Goal: Task Accomplishment & Management: Complete application form

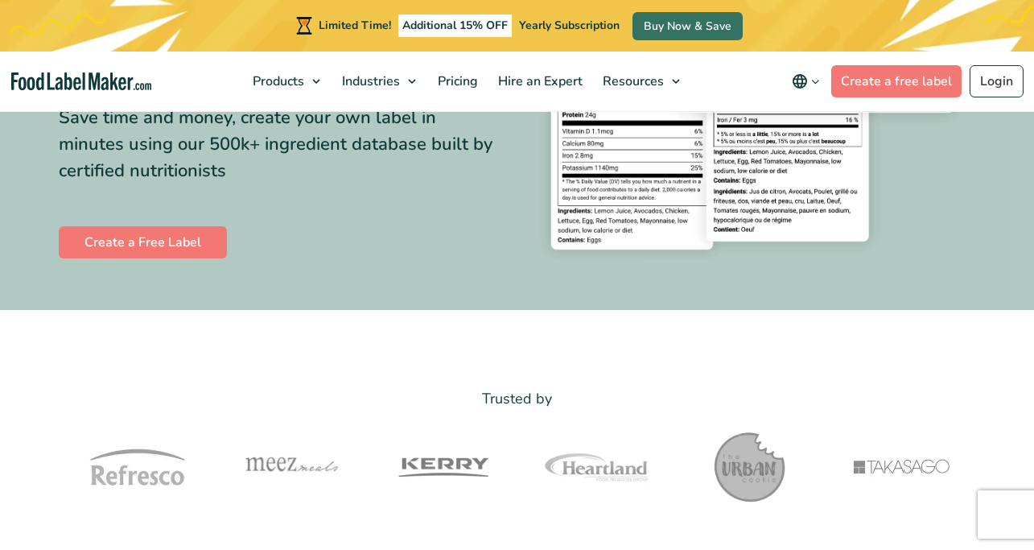
scroll to position [305, 0]
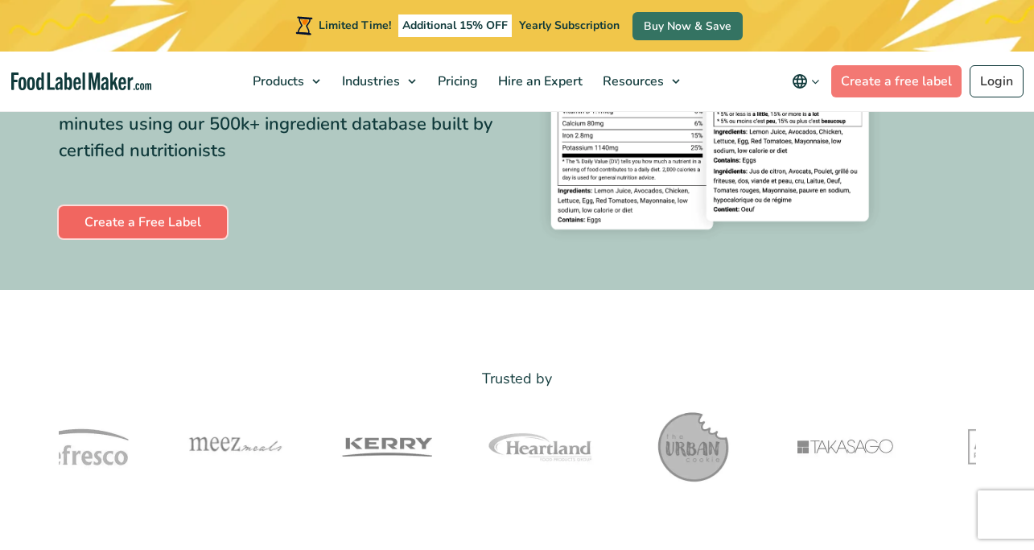
click at [187, 221] on link "Create a Free Label" at bounding box center [143, 222] width 168 height 32
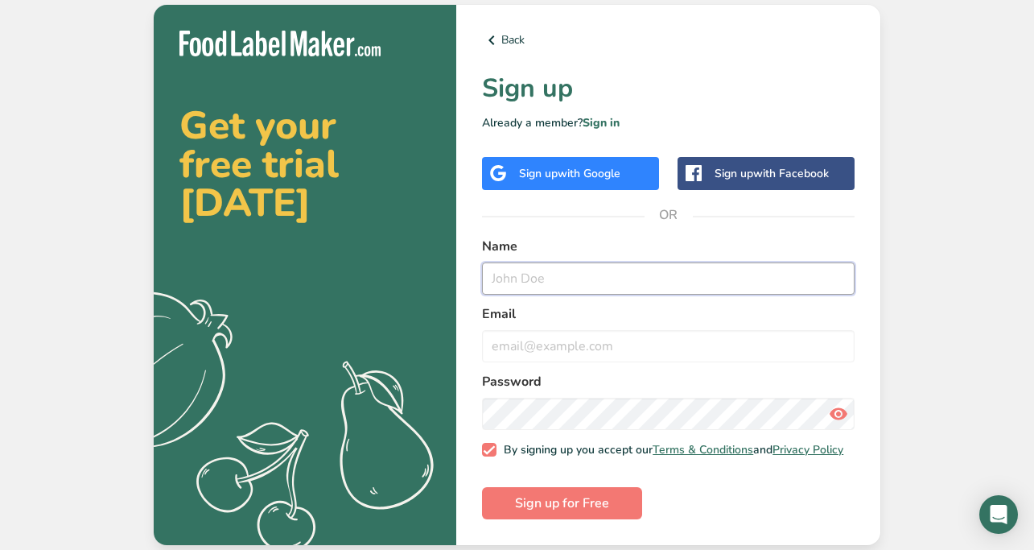
click at [542, 276] on input "text" at bounding box center [668, 278] width 373 height 32
type input "[PERSON_NAME]"
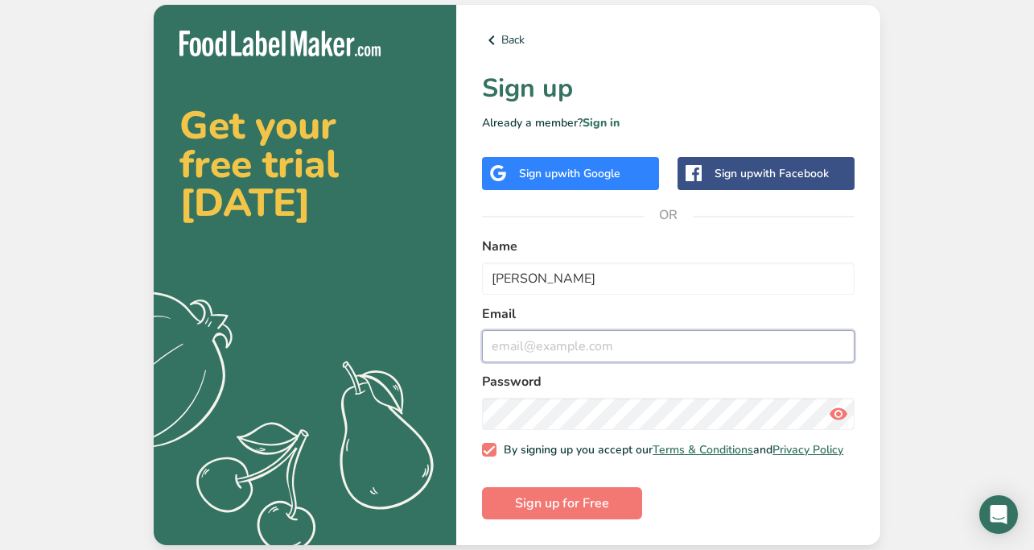
click at [581, 342] on input "email" at bounding box center [668, 346] width 373 height 32
type input "[PERSON_NAME][EMAIL_ADDRESS][PERSON_NAME][DOMAIN_NAME]"
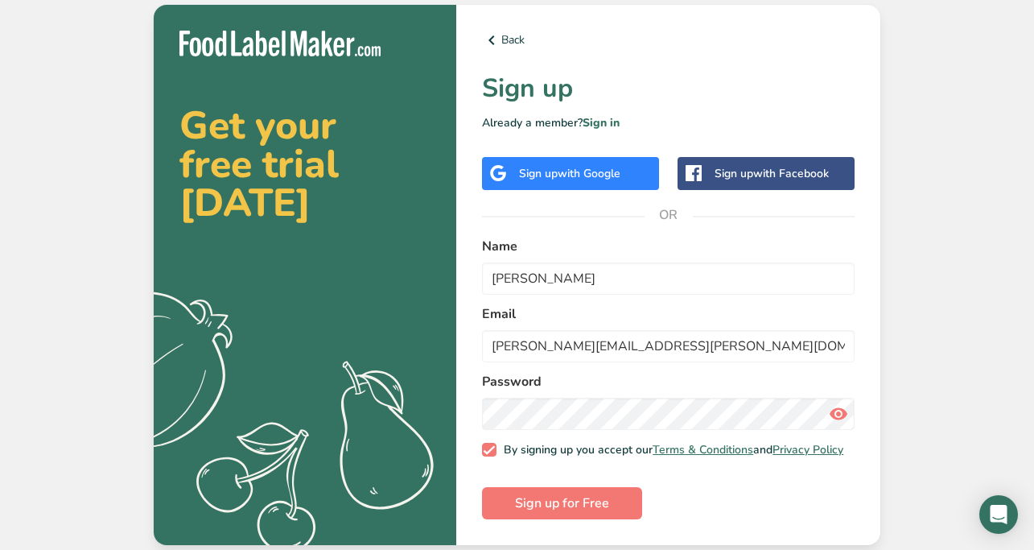
click at [842, 410] on icon at bounding box center [838, 413] width 19 height 29
click at [841, 406] on icon at bounding box center [838, 413] width 19 height 29
click at [567, 510] on span "Sign up for Free" at bounding box center [562, 502] width 94 height 19
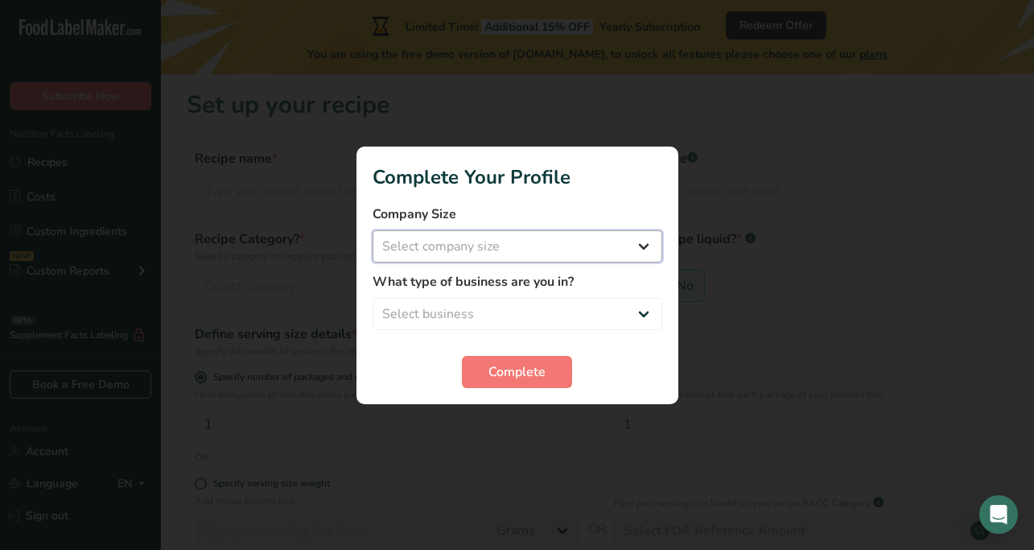
click at [637, 241] on select "Select company size Fewer than 10 Employees 10 to 50 Employees 51 to 500 Employ…" at bounding box center [518, 246] width 290 height 32
select select "1"
click at [373, 230] on select "Select company size Fewer than 10 Employees 10 to 50 Employees 51 to 500 Employ…" at bounding box center [518, 246] width 290 height 32
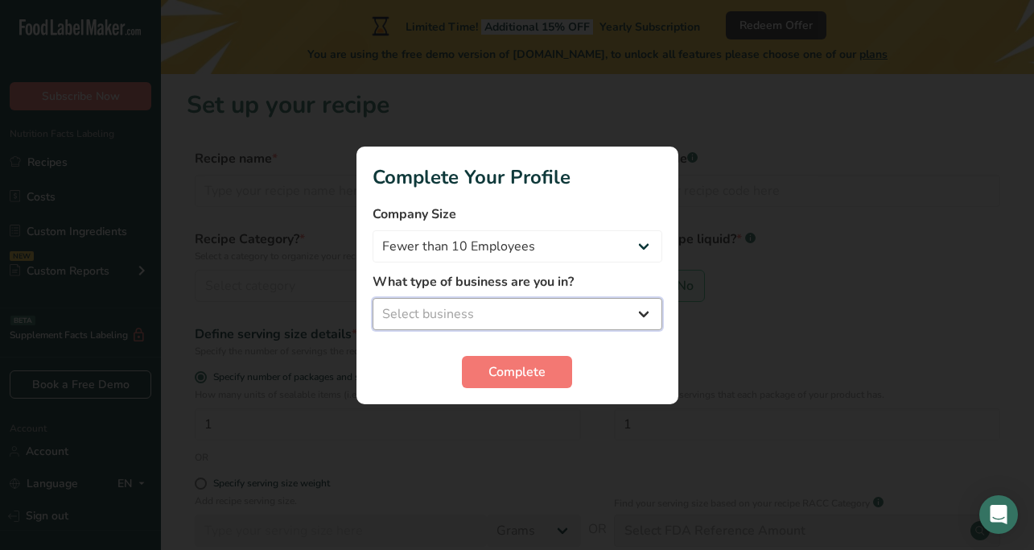
click at [547, 313] on select "Select business Packaged Food Manufacturer Restaurant & Cafe Bakery Meal Plans …" at bounding box center [518, 314] width 290 height 32
select select "3"
click at [373, 298] on select "Select business Packaged Food Manufacturer Restaurant & Cafe Bakery Meal Plans …" at bounding box center [518, 314] width 290 height 32
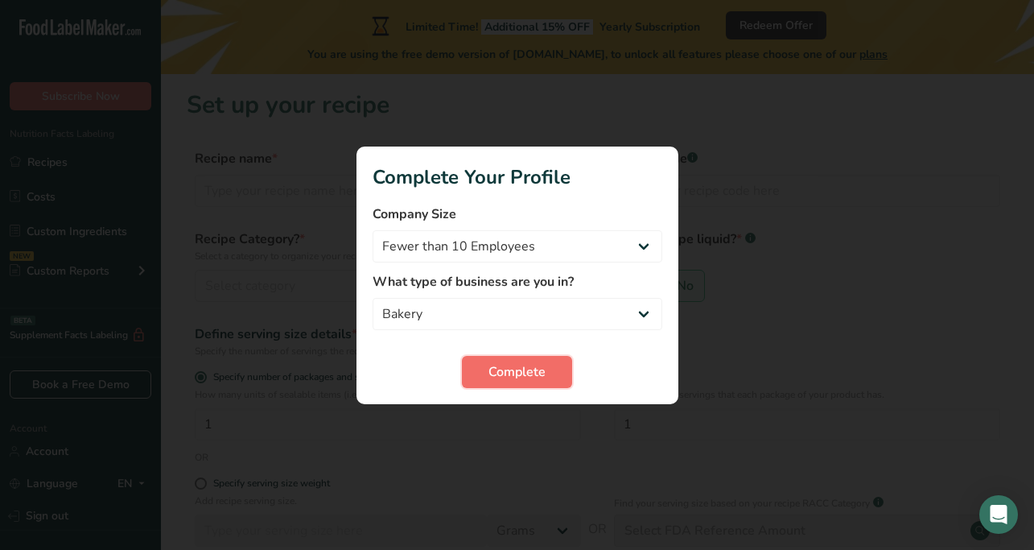
click at [513, 369] on span "Complete" at bounding box center [516, 371] width 57 height 19
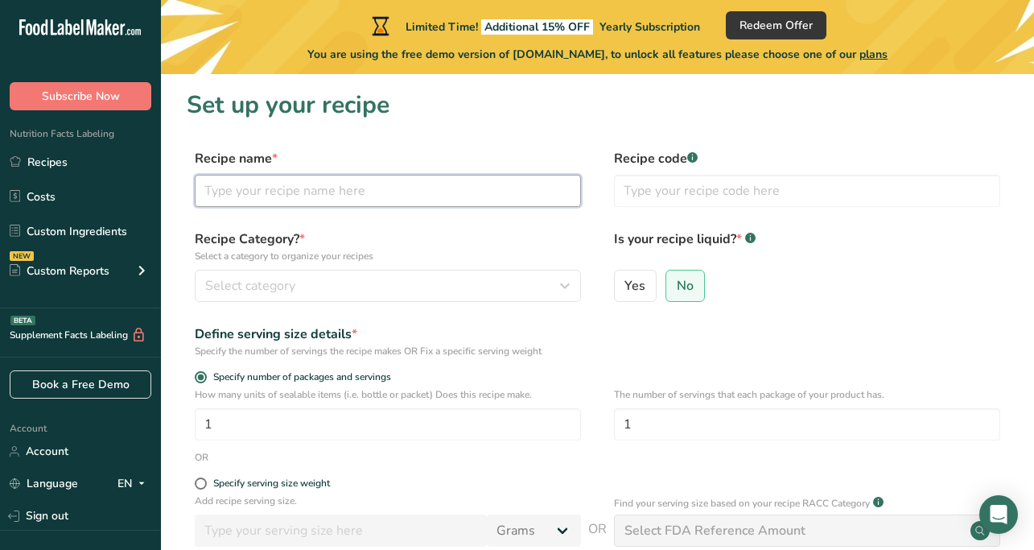
click at [375, 190] on input "text" at bounding box center [388, 191] width 386 height 32
type input "Brazo De Mercedes"
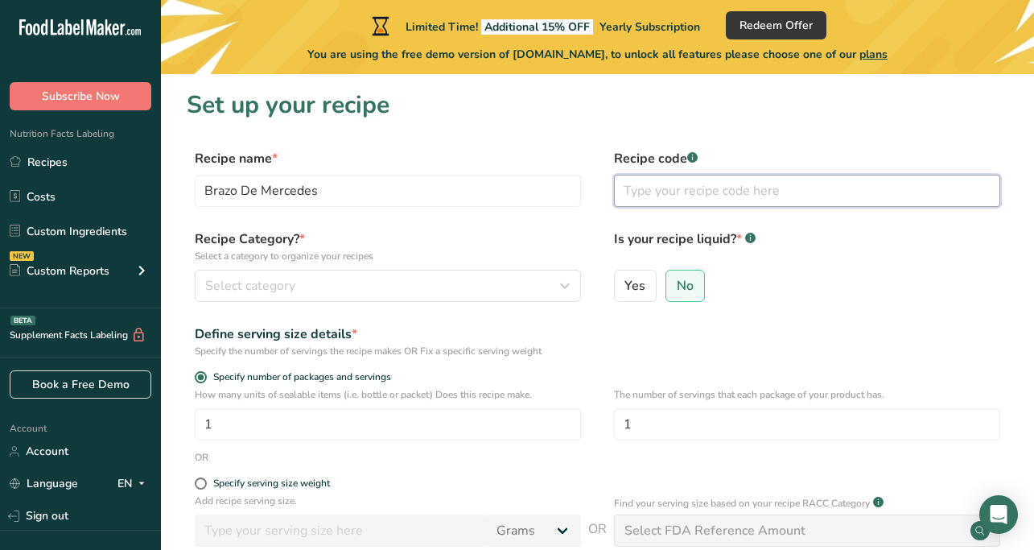
click at [728, 197] on input "text" at bounding box center [807, 191] width 386 height 32
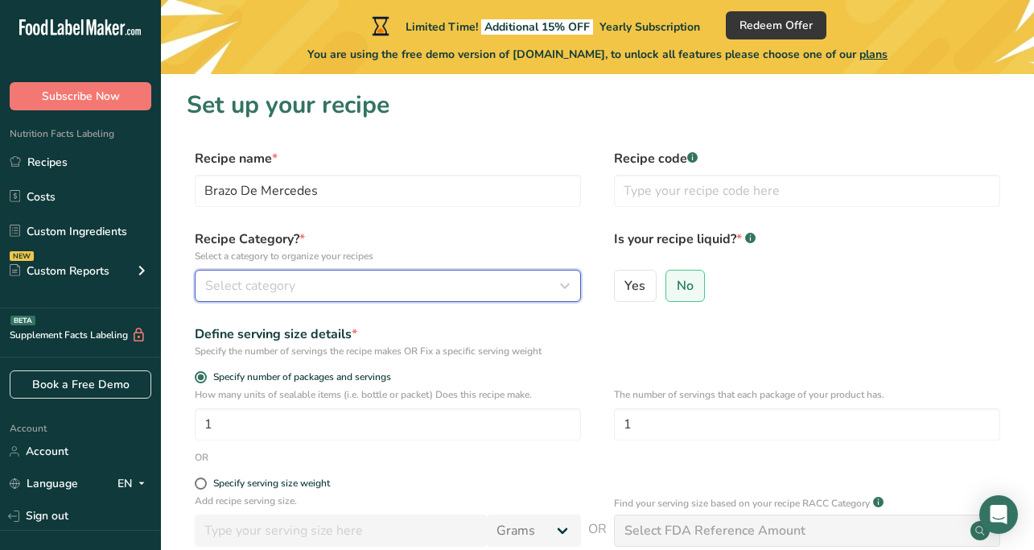
click at [460, 291] on div "Select category" at bounding box center [383, 285] width 356 height 19
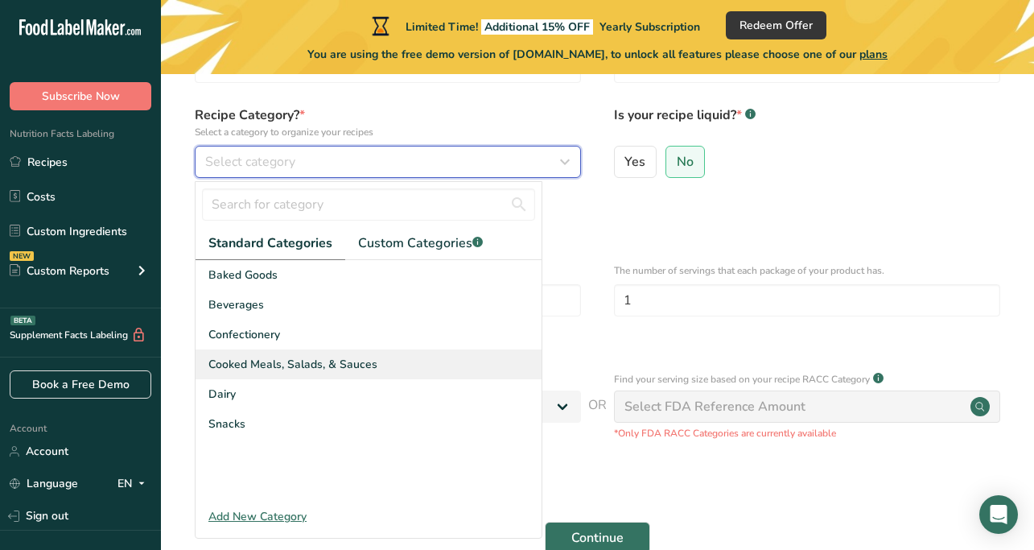
scroll to position [119, 0]
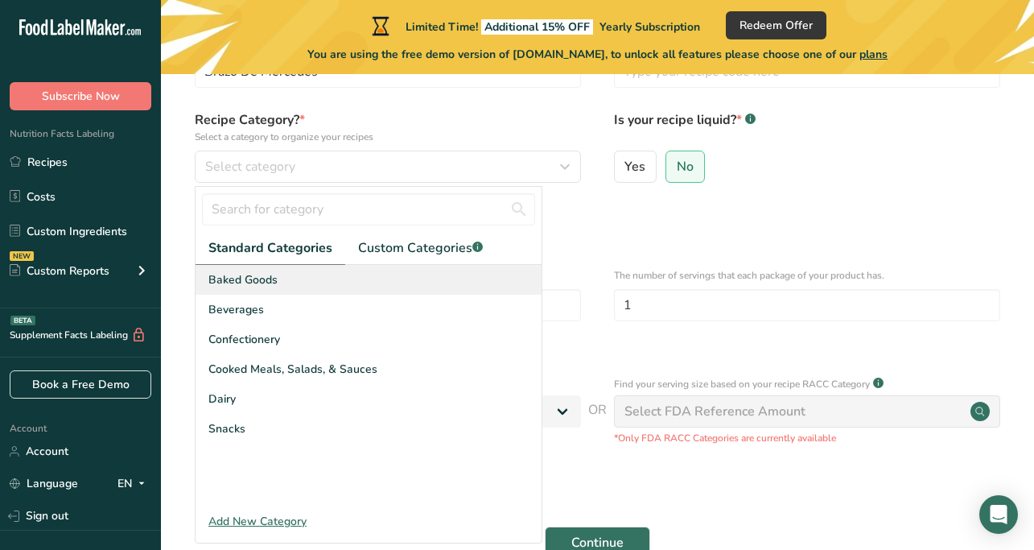
click at [299, 282] on div "Baked Goods" at bounding box center [369, 280] width 346 height 30
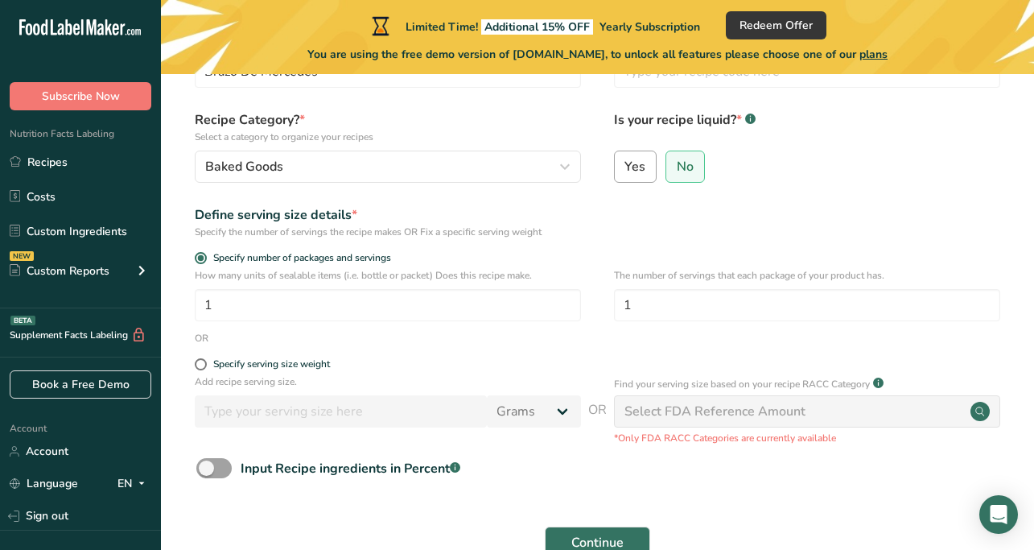
click at [637, 175] on label "Yes" at bounding box center [635, 166] width 43 height 32
click at [625, 171] on input "Yes" at bounding box center [620, 166] width 10 height 10
radio input "true"
radio input "false"
select select "22"
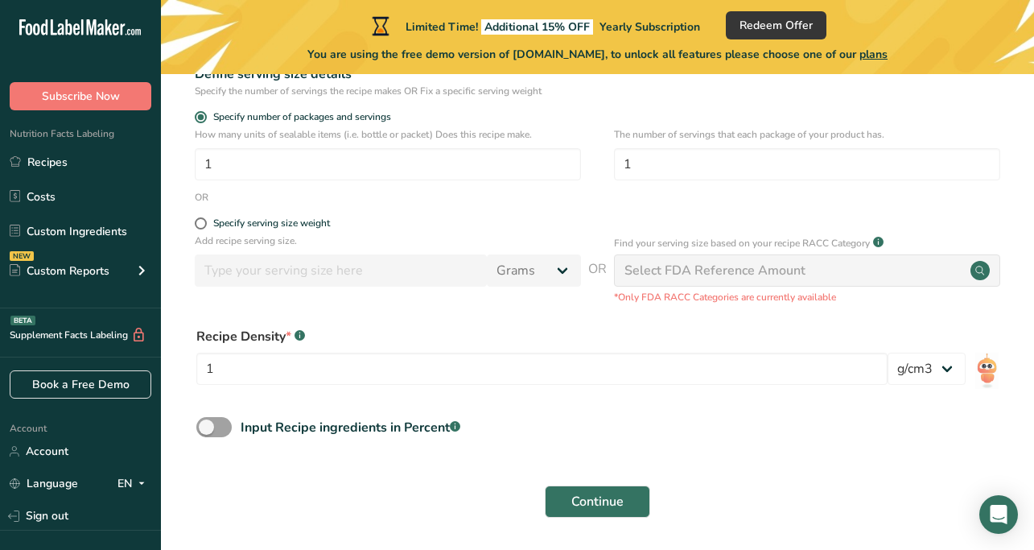
scroll to position [262, 0]
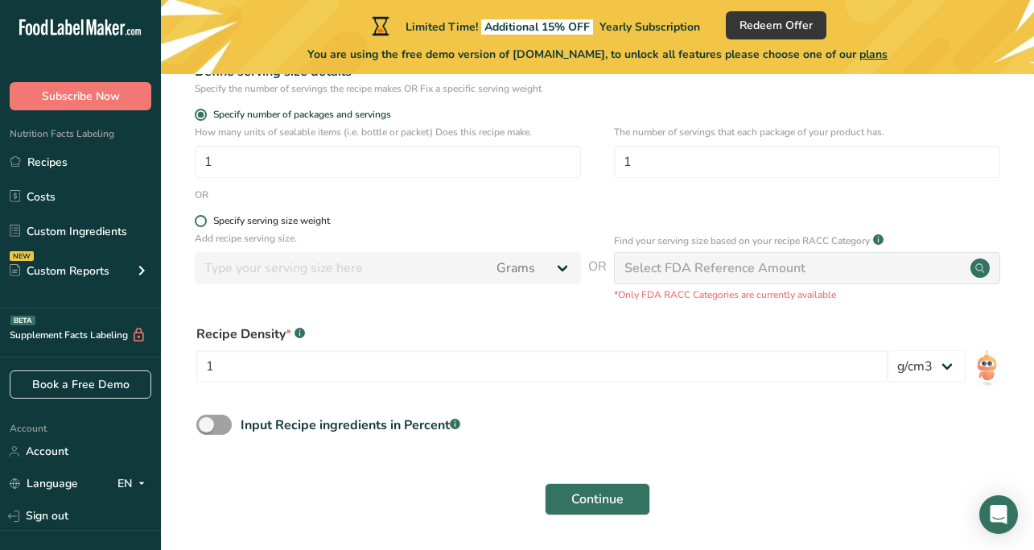
click at [202, 224] on span at bounding box center [201, 221] width 12 height 12
click at [202, 224] on input "Specify serving size weight" at bounding box center [200, 221] width 10 height 10
radio input "true"
radio input "false"
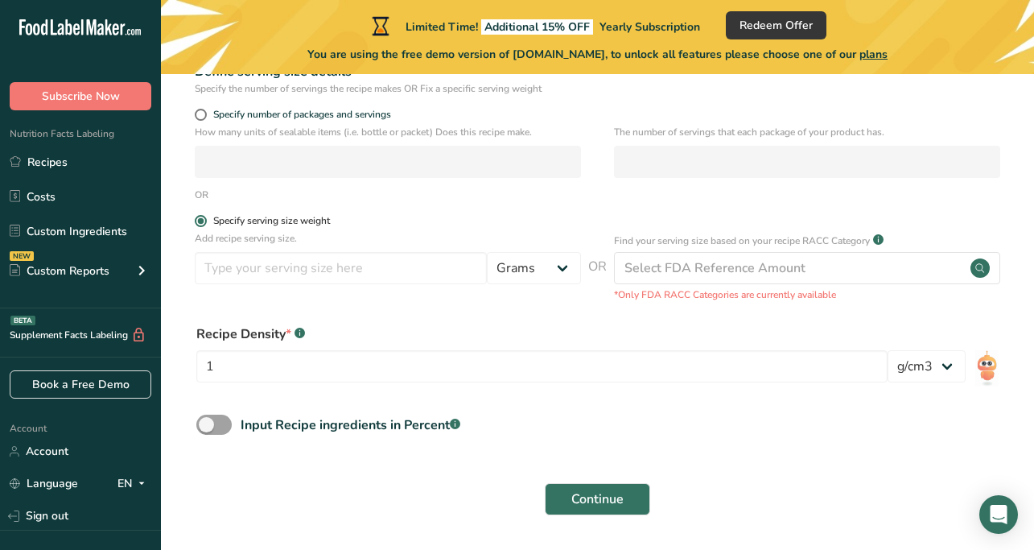
click at [200, 223] on span at bounding box center [201, 221] width 12 height 12
click at [200, 223] on input "Specify serving size weight" at bounding box center [200, 221] width 10 height 10
click at [203, 222] on span at bounding box center [201, 221] width 12 height 12
click at [203, 222] on input "Specify serving size weight" at bounding box center [200, 221] width 10 height 10
click at [202, 114] on span at bounding box center [201, 115] width 12 height 12
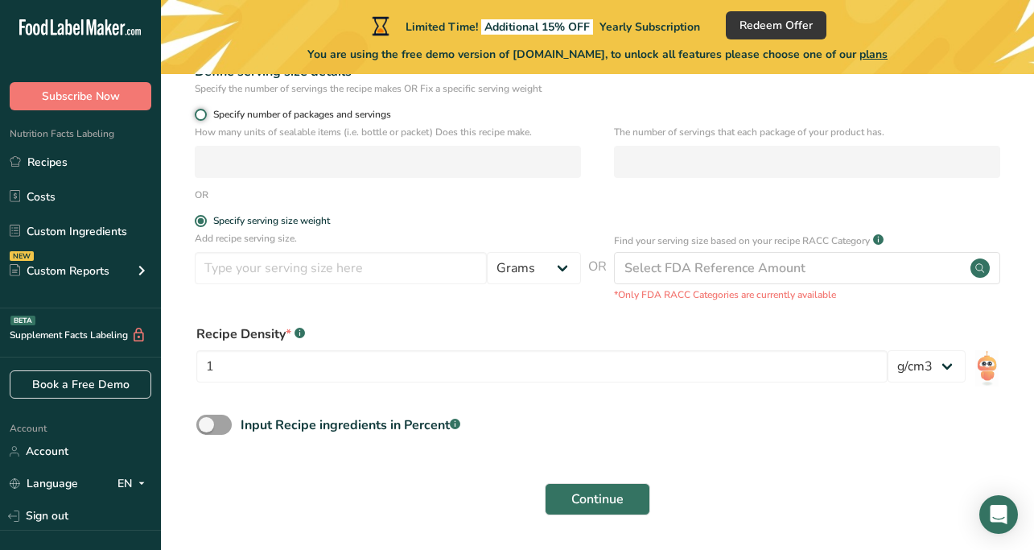
click at [202, 114] on input "Specify number of packages and servings" at bounding box center [200, 114] width 10 height 10
radio input "true"
radio input "false"
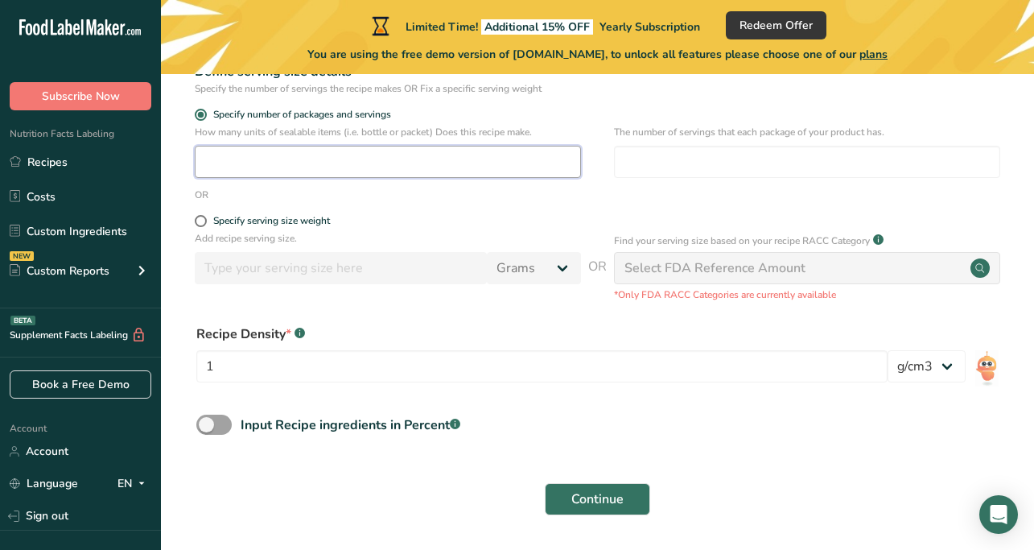
click at [237, 168] on input "number" at bounding box center [388, 162] width 386 height 32
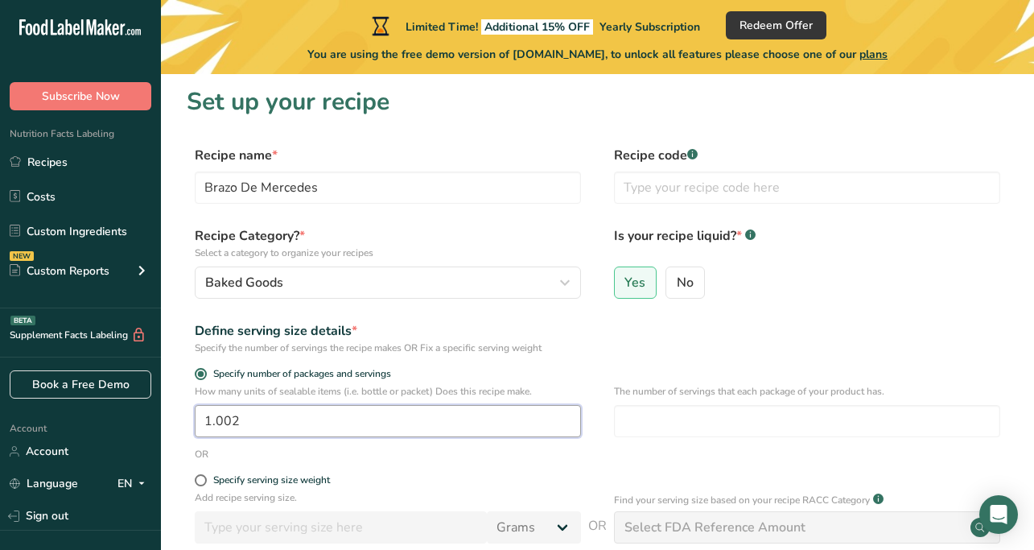
scroll to position [2, 0]
type input "1.002"
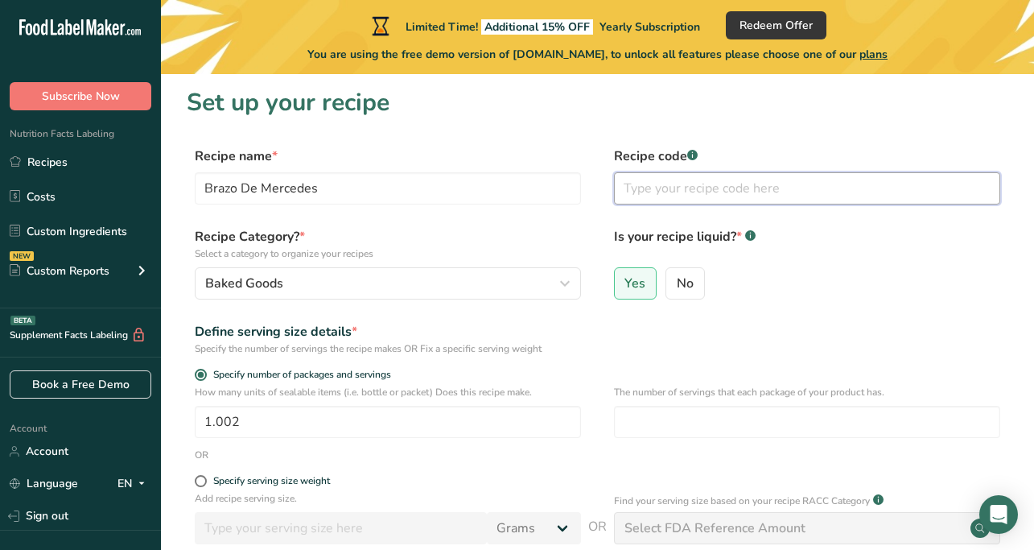
click at [681, 197] on input "text" at bounding box center [807, 188] width 386 height 32
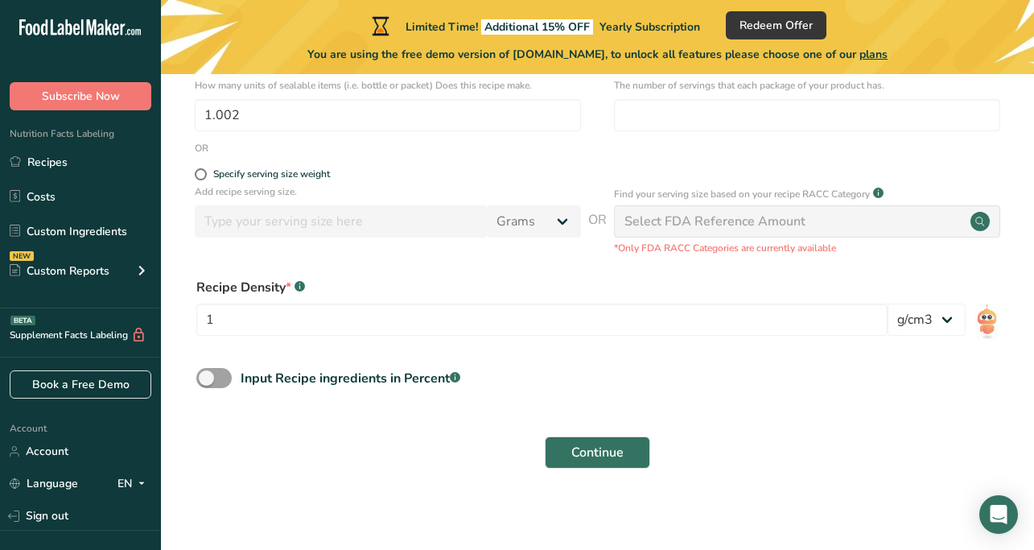
scroll to position [315, 0]
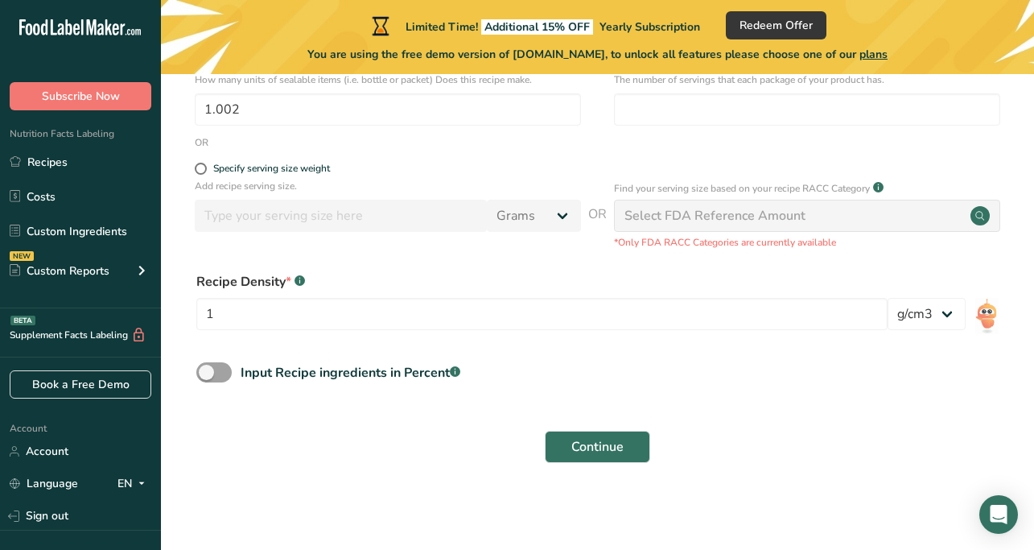
type input "BDM"
click at [982, 215] on circle at bounding box center [980, 215] width 19 height 19
click at [212, 369] on span at bounding box center [213, 372] width 35 height 20
click at [207, 369] on input "Input Recipe ingredients in Percent .a-a{fill:#347362;}.b-a{fill:#fff;}" at bounding box center [201, 372] width 10 height 10
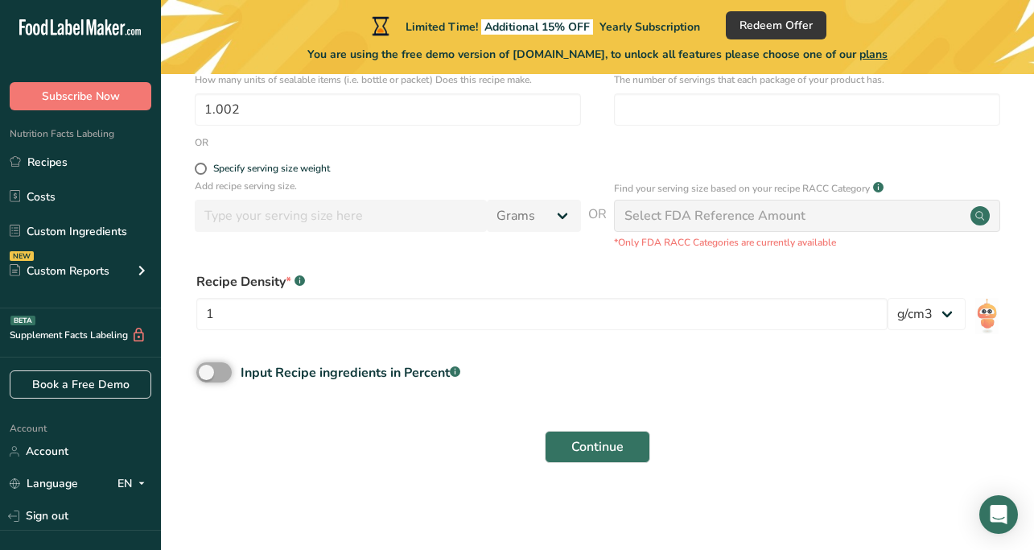
checkbox input "true"
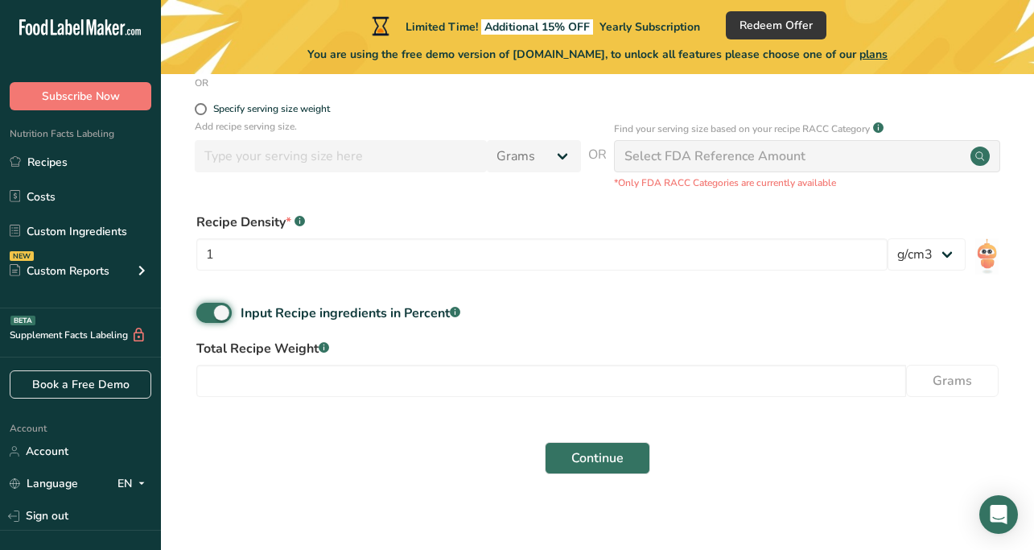
scroll to position [385, 0]
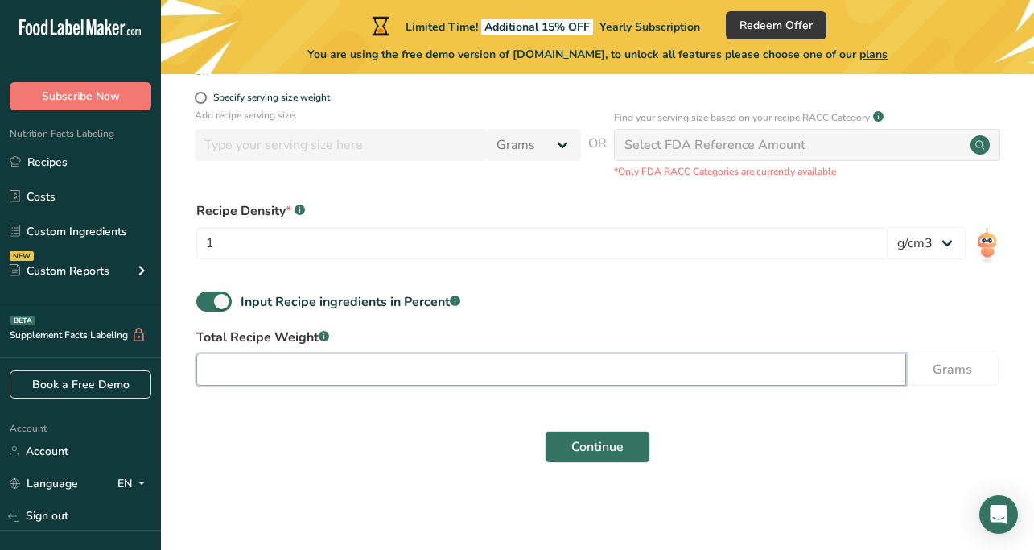
click at [606, 373] on input "number" at bounding box center [551, 369] width 710 height 32
type input "2"
type input "1500"
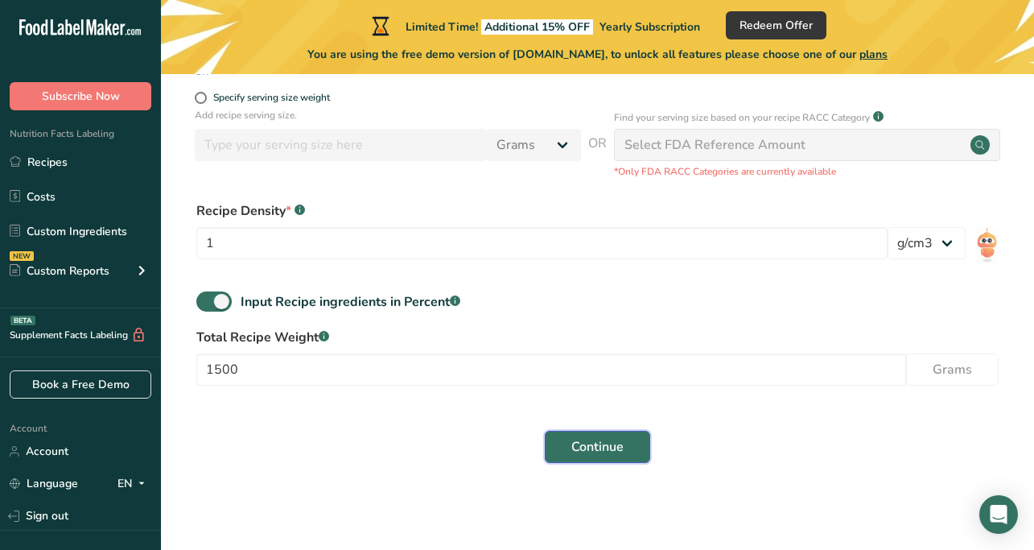
click at [619, 449] on span "Continue" at bounding box center [597, 446] width 52 height 19
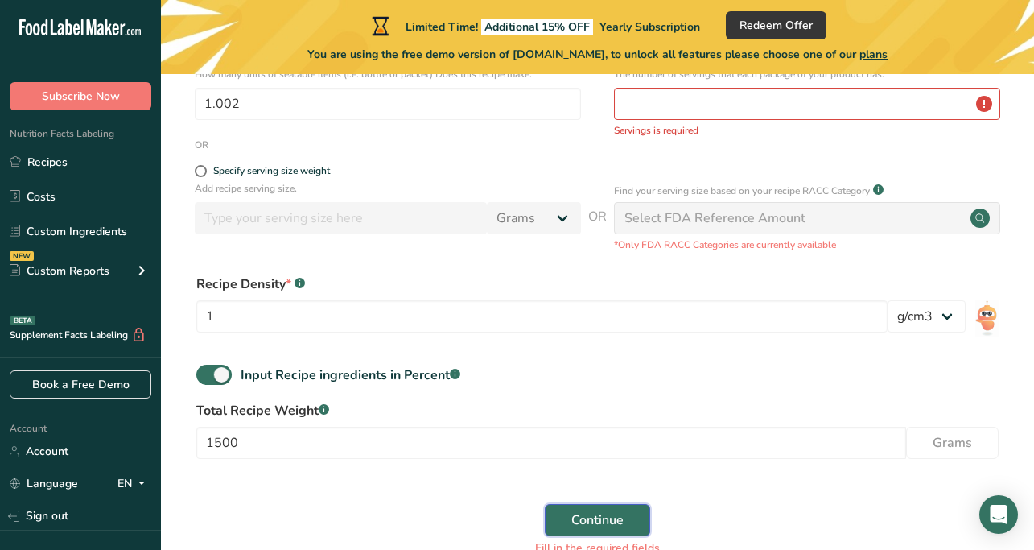
scroll to position [322, 0]
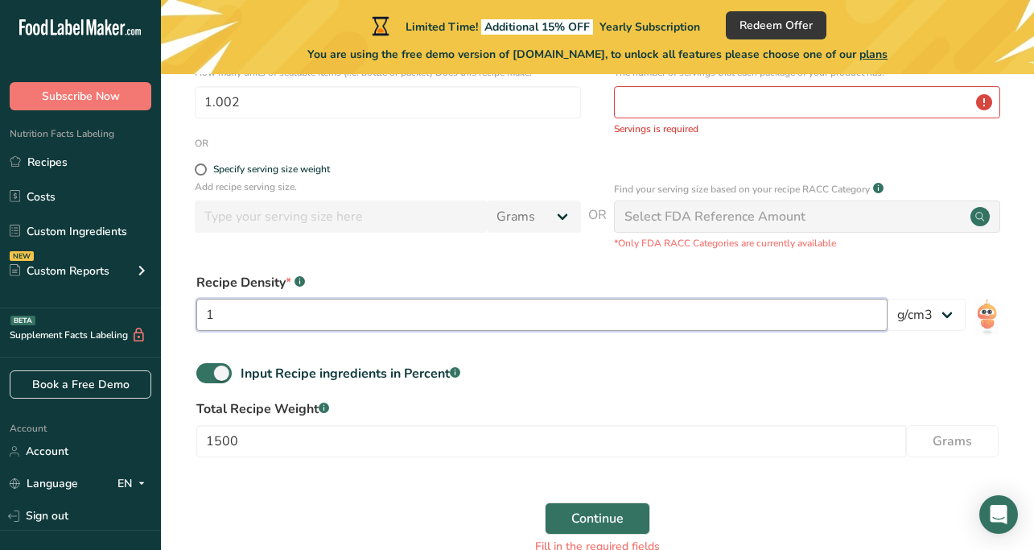
click at [701, 322] on input "1" at bounding box center [541, 315] width 691 height 32
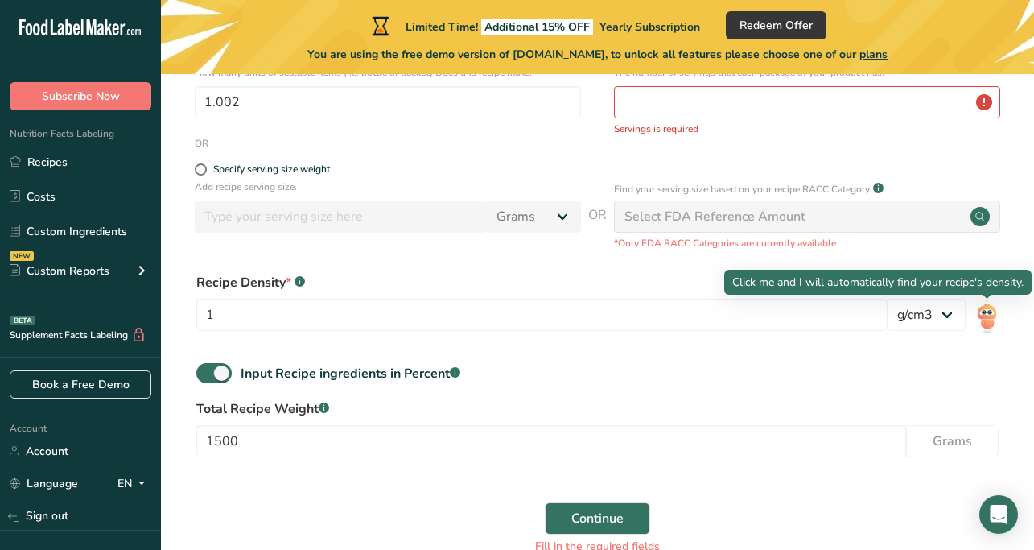
click at [987, 313] on img at bounding box center [986, 317] width 23 height 36
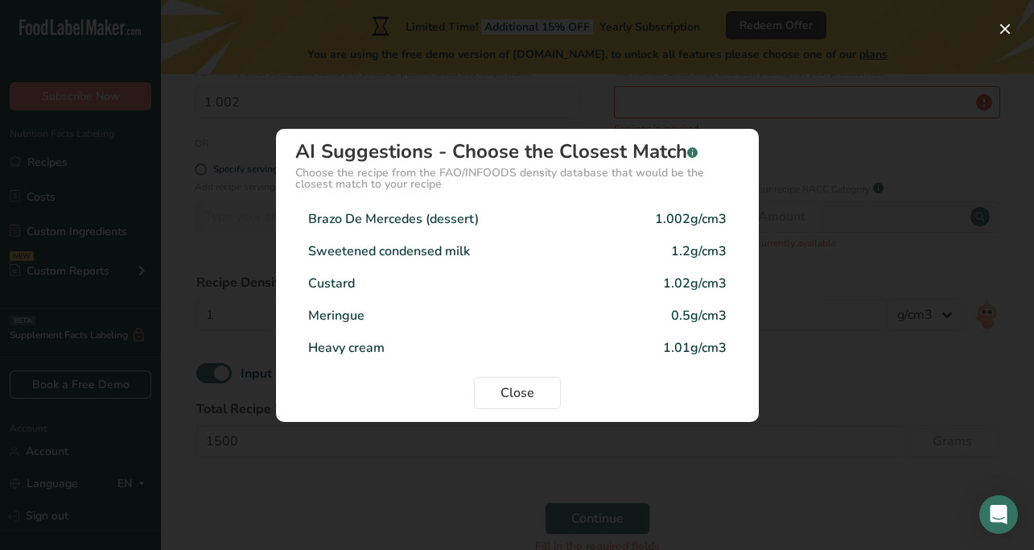
click at [711, 216] on div "1.002g/cm3" at bounding box center [691, 218] width 72 height 19
type input "1.002"
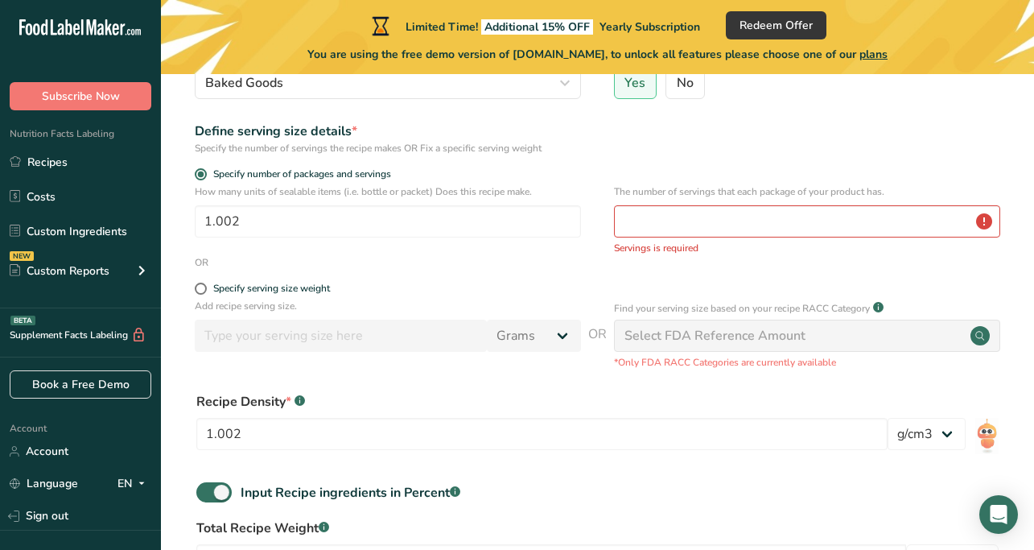
scroll to position [196, 0]
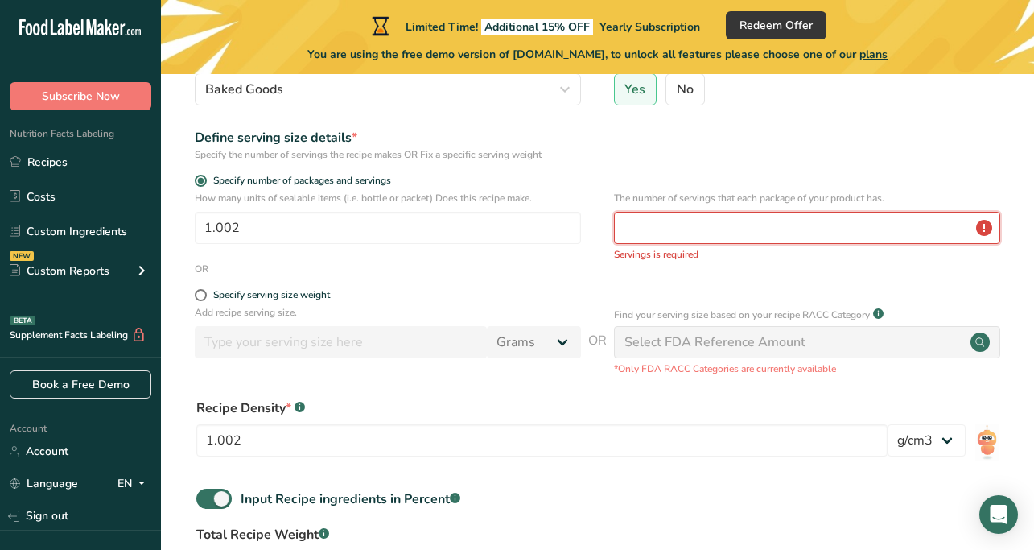
click at [660, 229] on input "number" at bounding box center [807, 228] width 386 height 32
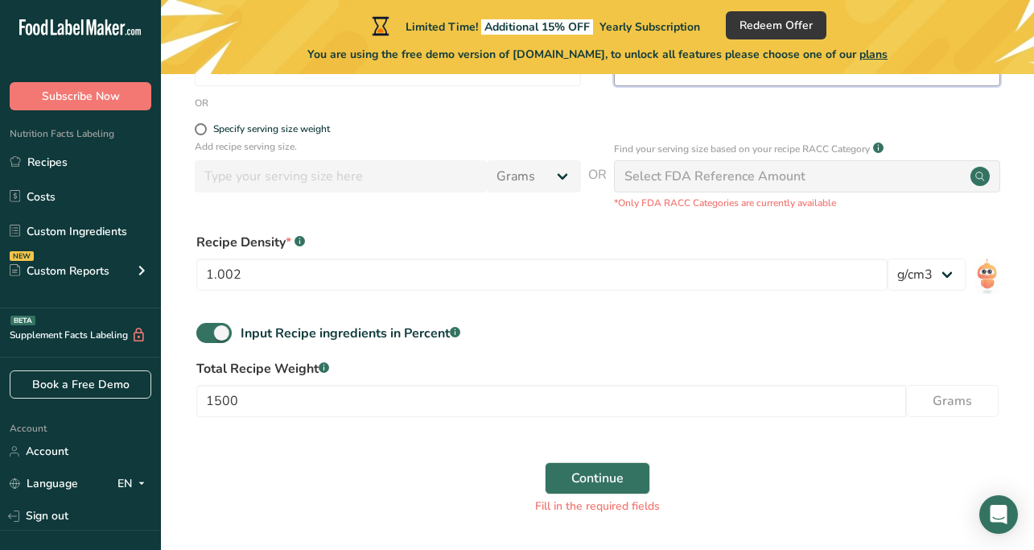
scroll to position [377, 0]
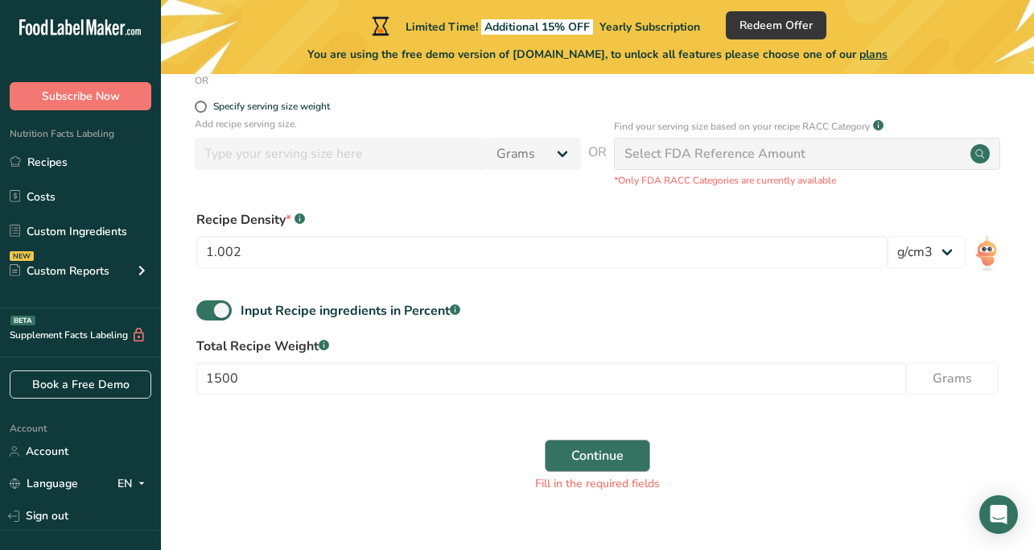
type input "1"
click at [619, 460] on span "Continue" at bounding box center [597, 455] width 52 height 19
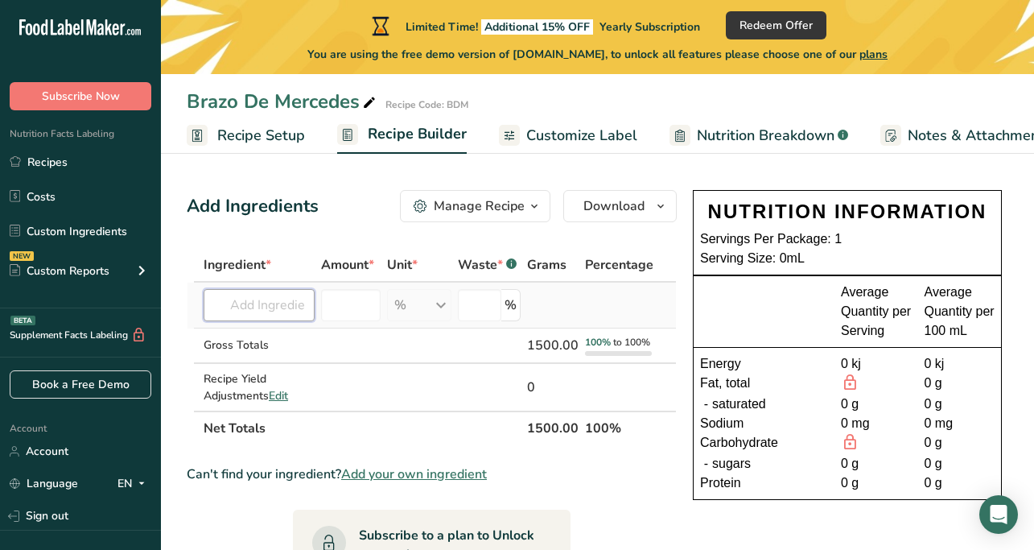
click at [278, 307] on input "text" at bounding box center [259, 305] width 111 height 32
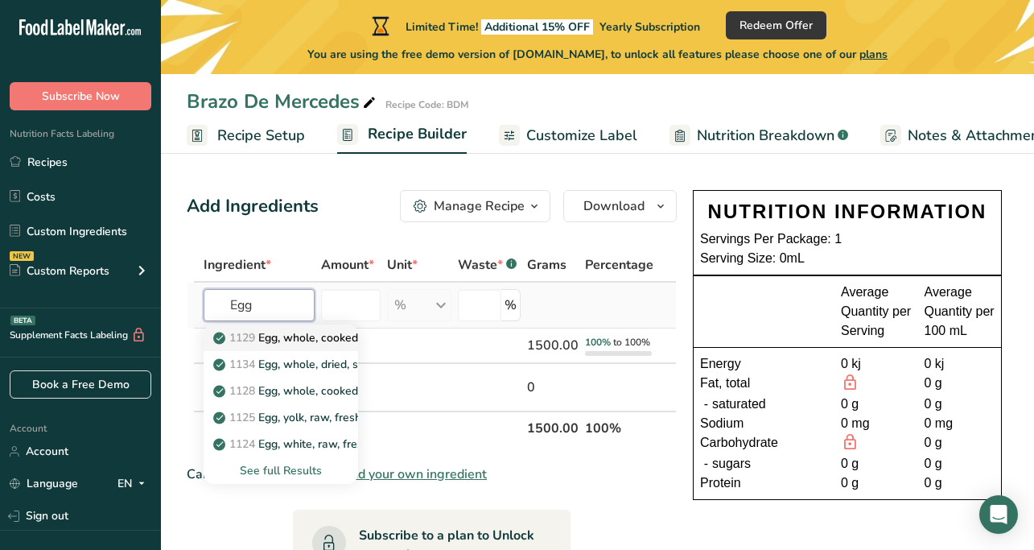
type input "Egg"
click at [328, 337] on p "1129 Egg, whole, cooked, hard-boiled" at bounding box center [319, 337] width 207 height 17
type input "Egg, whole, cooked, hard-boiled"
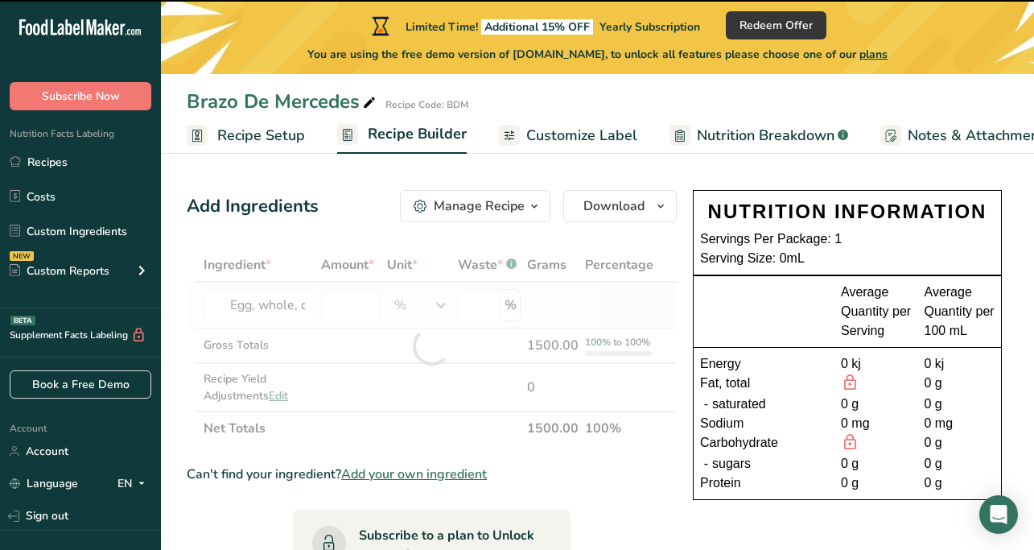
type input "0"
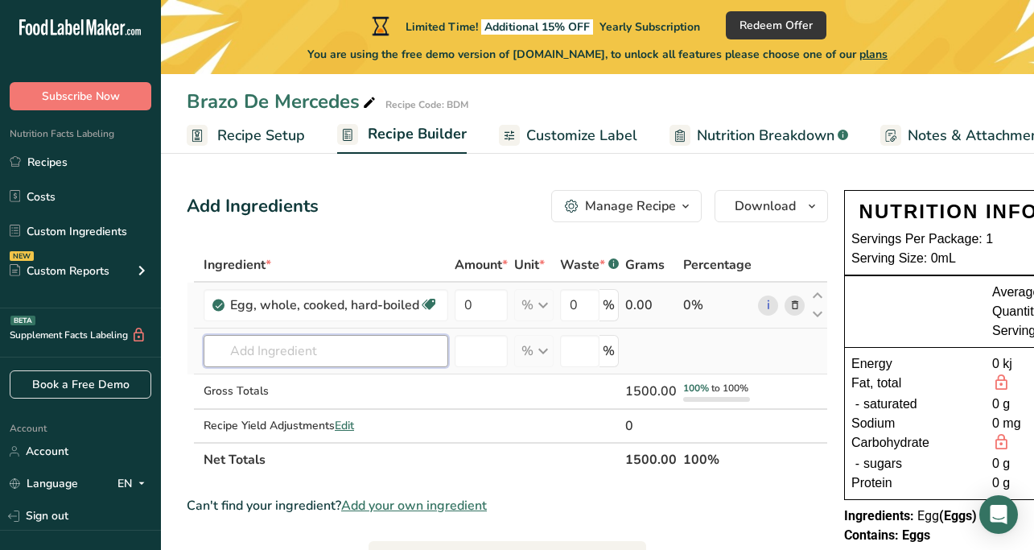
click at [398, 348] on input "text" at bounding box center [326, 351] width 245 height 32
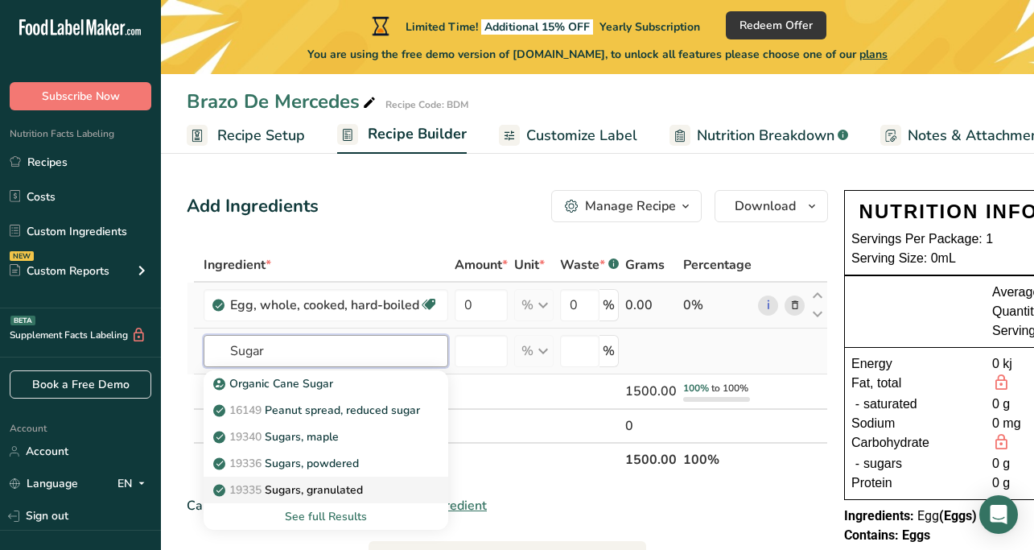
type input "Sugar"
click at [371, 488] on div "19335 [GEOGRAPHIC_DATA], granulated" at bounding box center [312, 489] width 193 height 17
type input "Sugars, granulated"
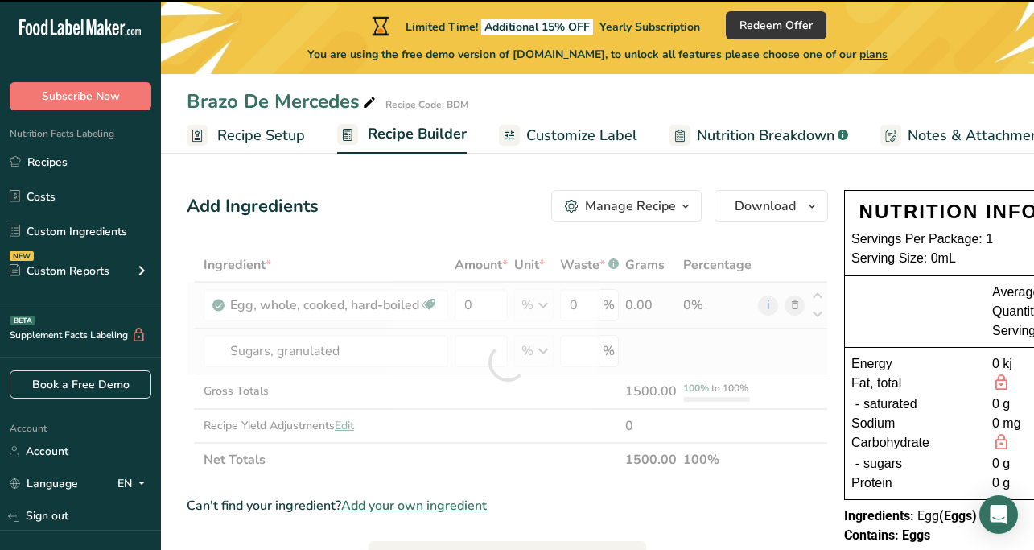
type input "0"
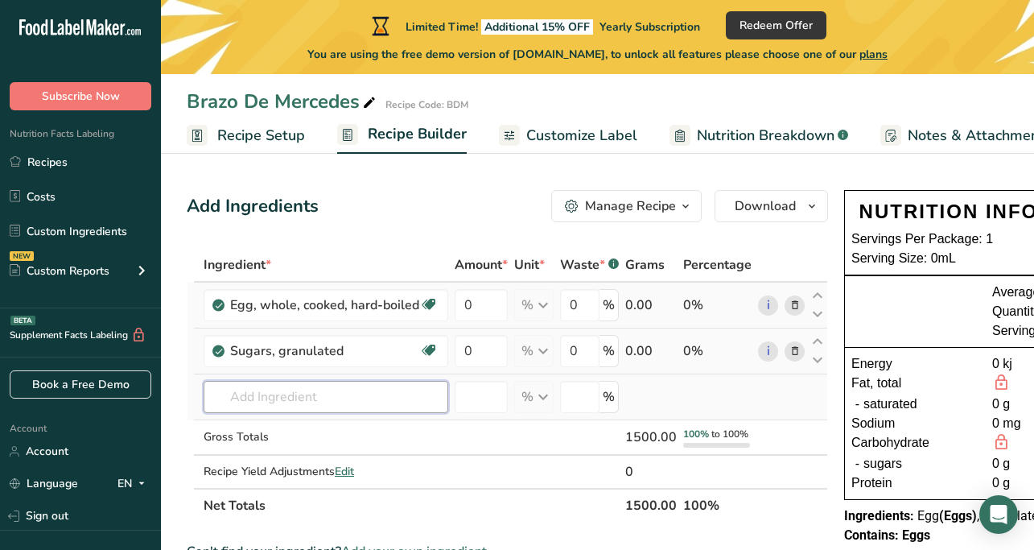
click at [320, 401] on input "text" at bounding box center [326, 397] width 245 height 32
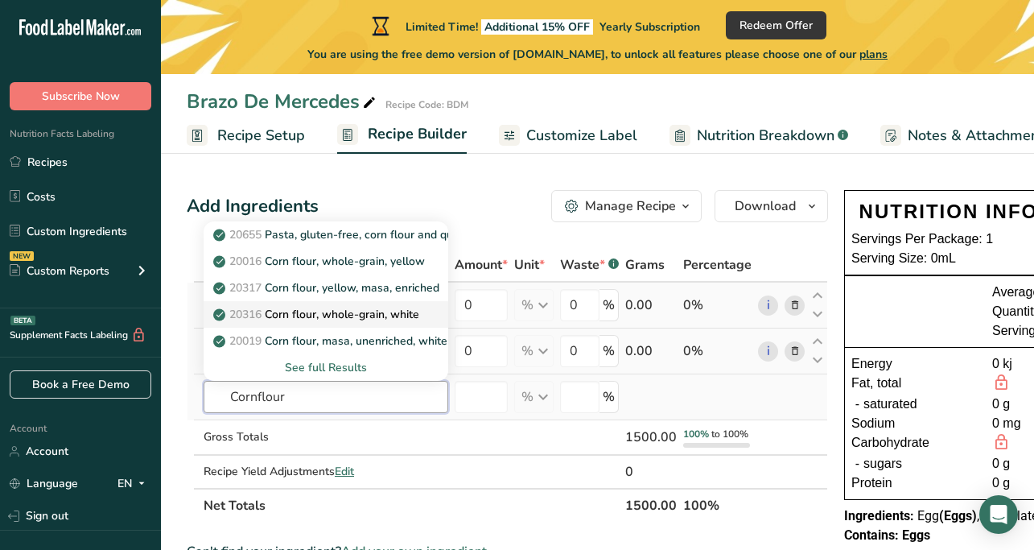
type input "Cornflour"
click at [356, 317] on p "20316 Corn flour, whole-grain, white" at bounding box center [317, 314] width 203 height 17
type input "Corn flour, whole-grain, white"
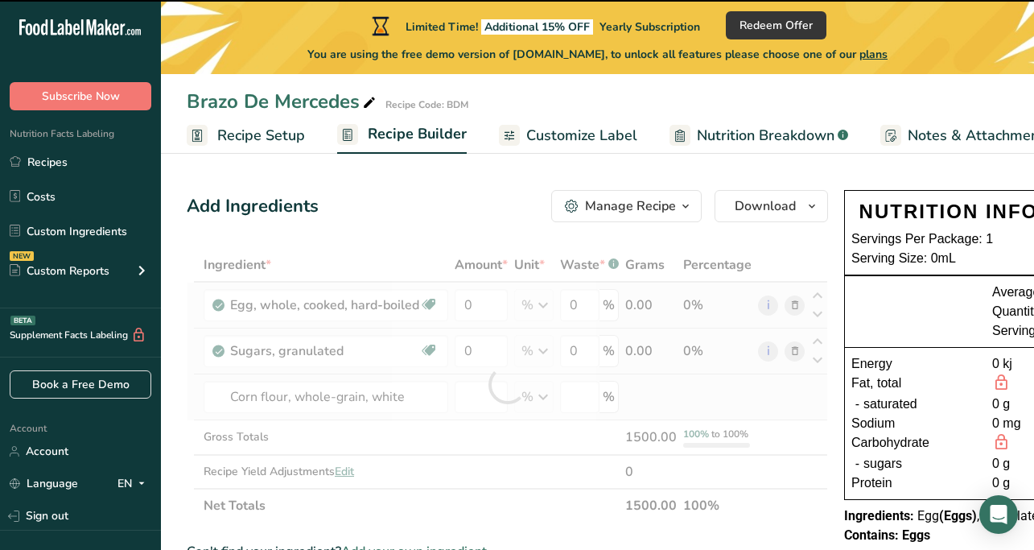
type input "0"
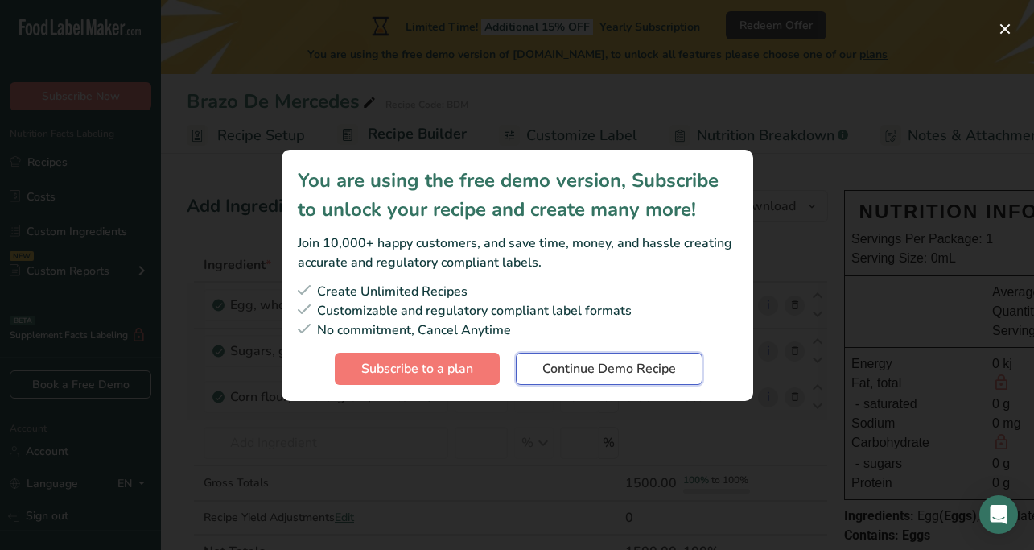
click at [597, 373] on span "Continue Demo Recipe" at bounding box center [609, 368] width 134 height 19
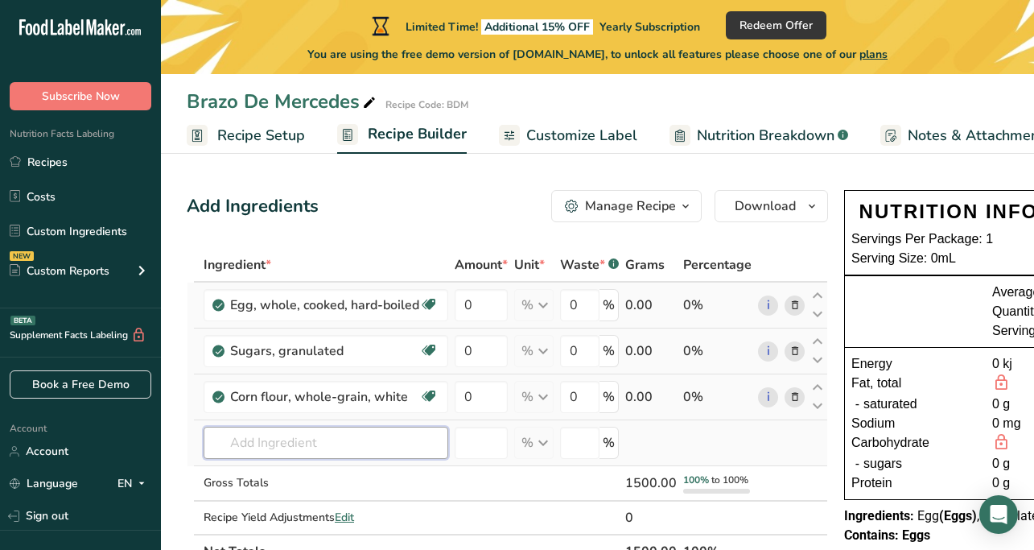
click at [357, 438] on input "text" at bounding box center [326, 443] width 245 height 32
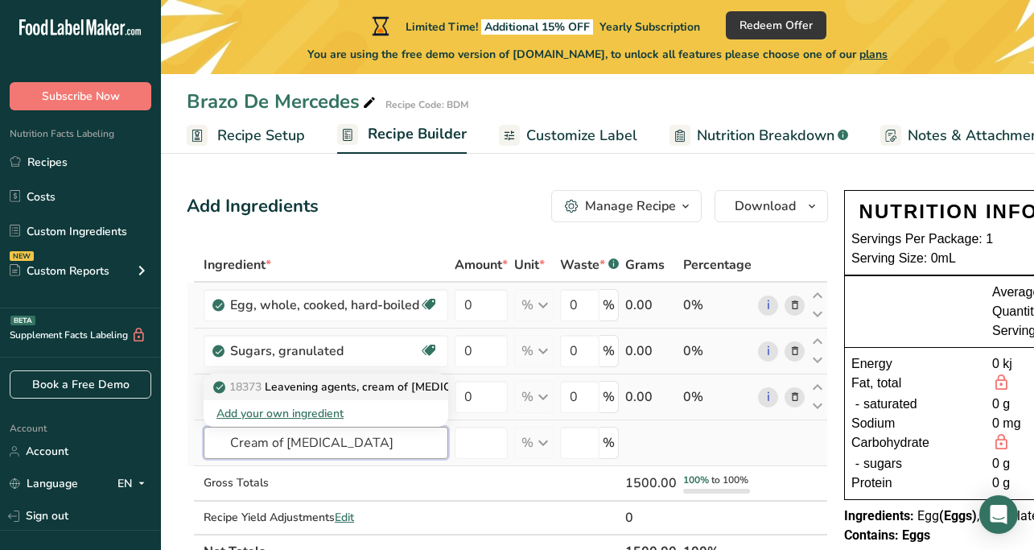
type input "Cream of [MEDICAL_DATA]"
click at [368, 388] on p "18373 Leavening agents, cream of [MEDICAL_DATA]" at bounding box center [360, 386] width 289 height 17
type input "Leavening agents, cream of [MEDICAL_DATA]"
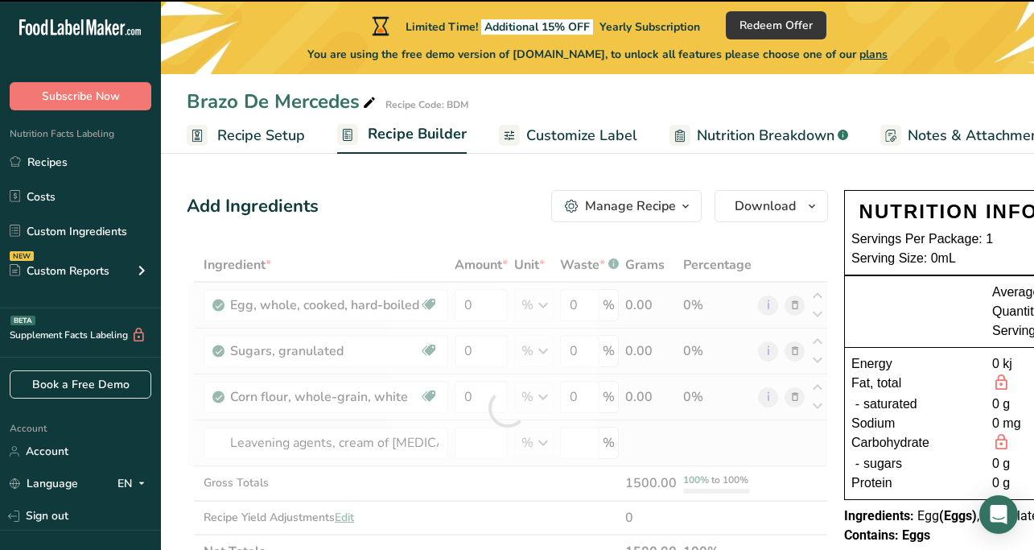
type input "0"
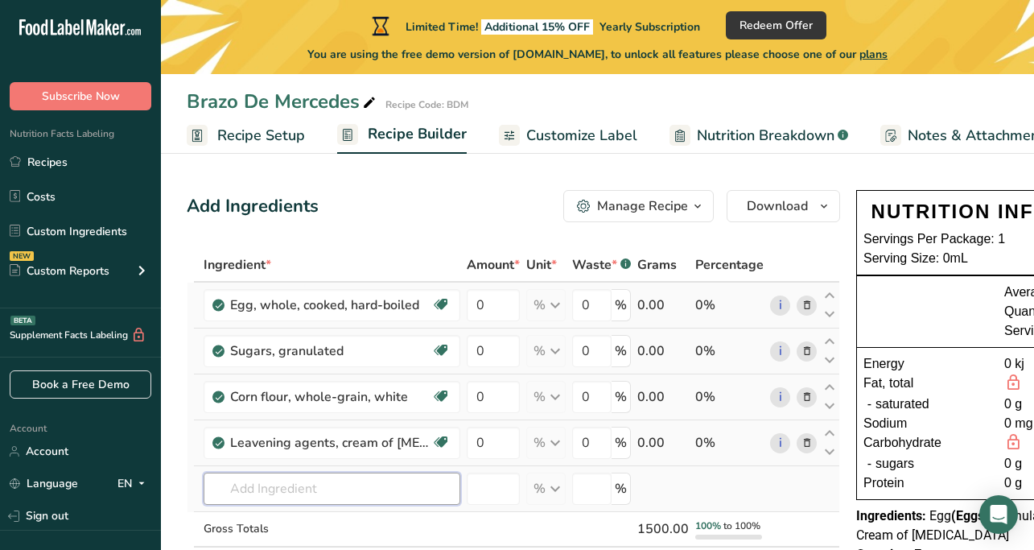
click at [283, 493] on input "text" at bounding box center [332, 488] width 257 height 32
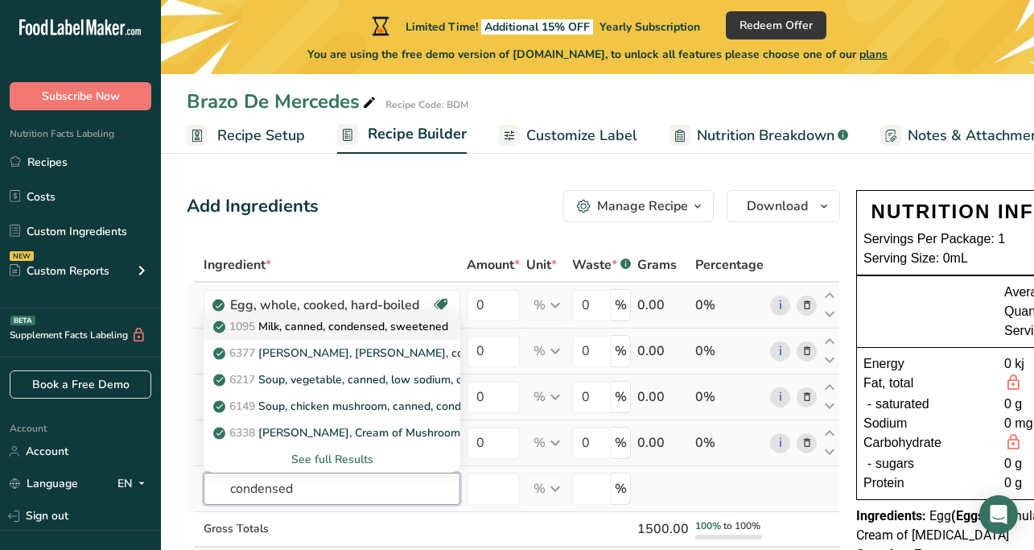
type input "condensed"
click at [349, 322] on p "1095 Milk, canned, condensed, sweetened" at bounding box center [332, 326] width 232 height 17
type input "Milk, canned, condensed, sweetened"
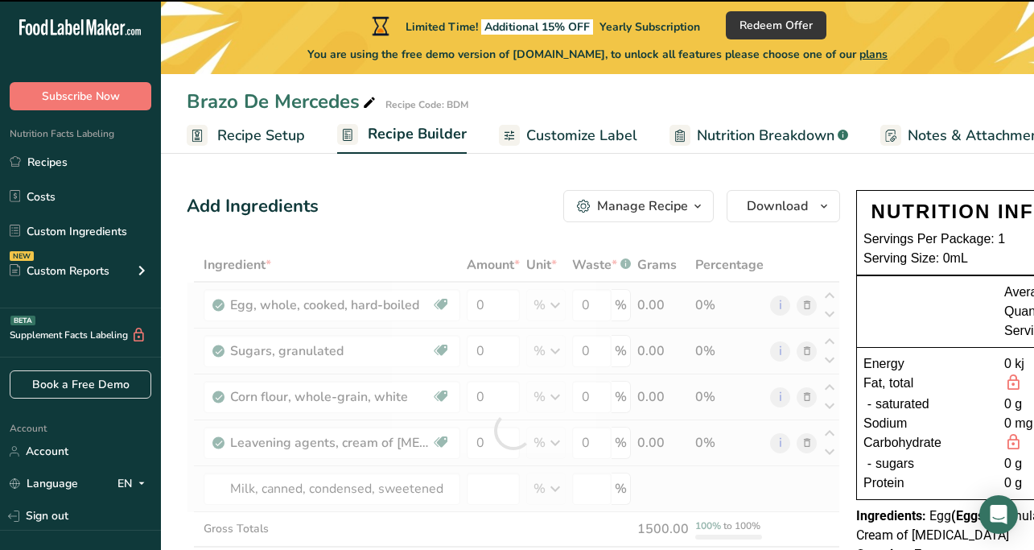
type input "0"
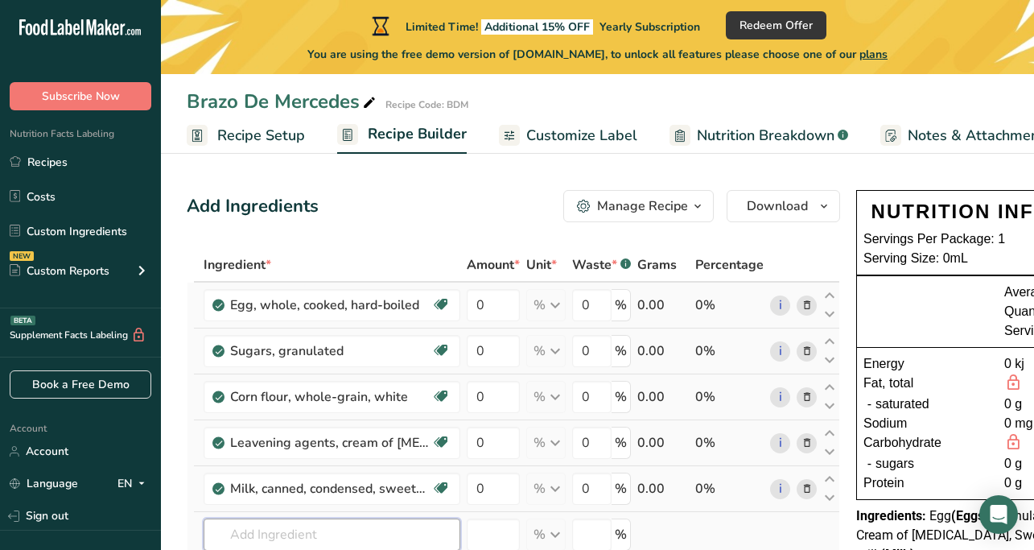
click at [348, 538] on input "text" at bounding box center [332, 534] width 257 height 32
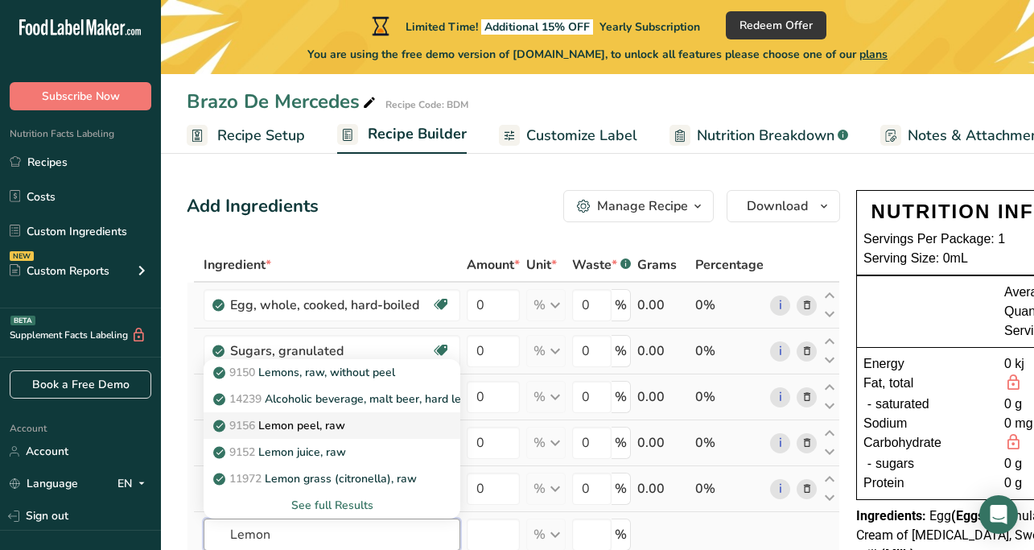
type input "Lemon"
click at [329, 422] on p "9156 Lemon peel, raw" at bounding box center [280, 425] width 129 height 17
type input "Lemon peel, raw"
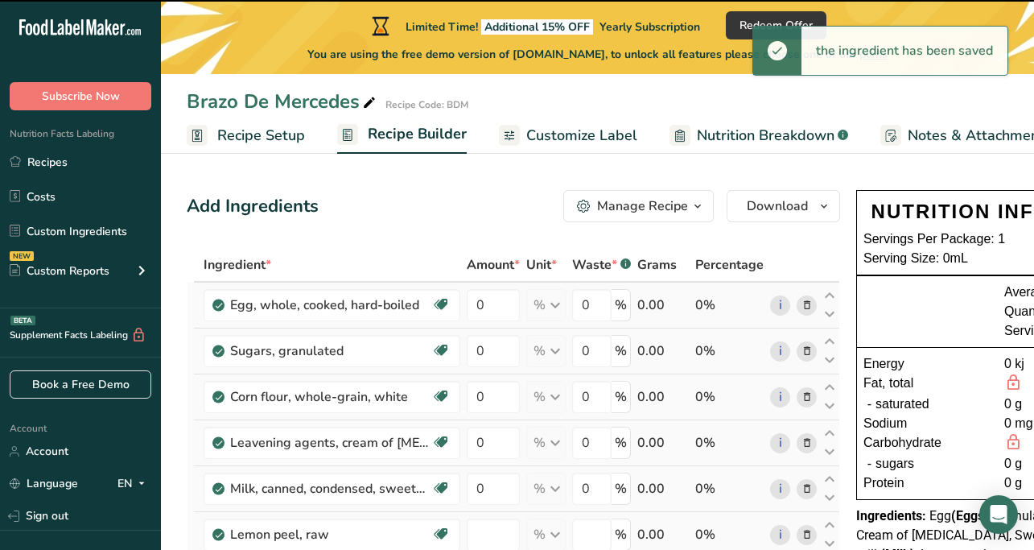
type input "0"
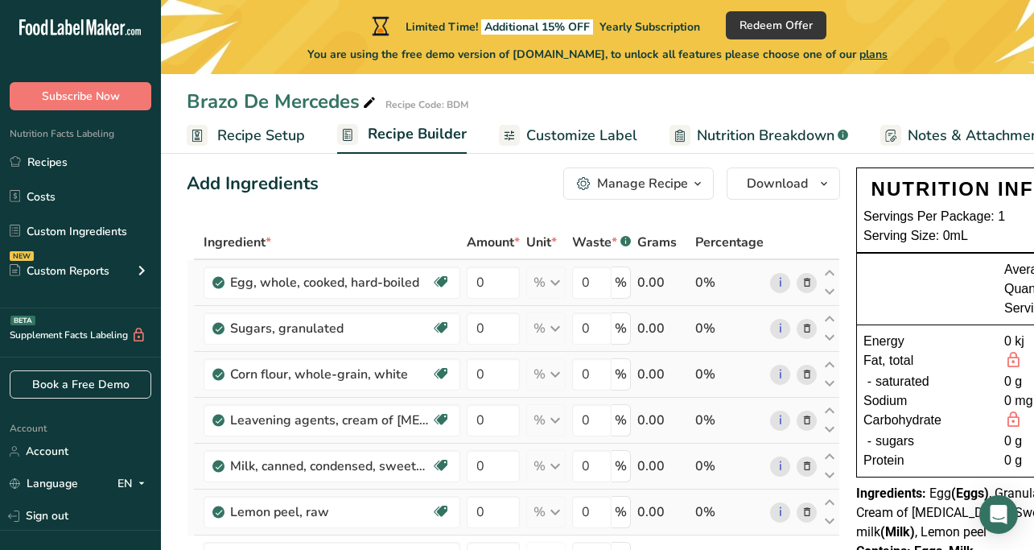
scroll to position [22, 0]
click at [491, 288] on input "0" at bounding box center [493, 283] width 53 height 32
type input "5.90"
click at [488, 326] on div "Ingredient * Amount * Unit * Waste * .a-a{fill:#347362;}.b-a{fill:#fff;} Grams …" at bounding box center [513, 455] width 653 height 458
type input "0.70"
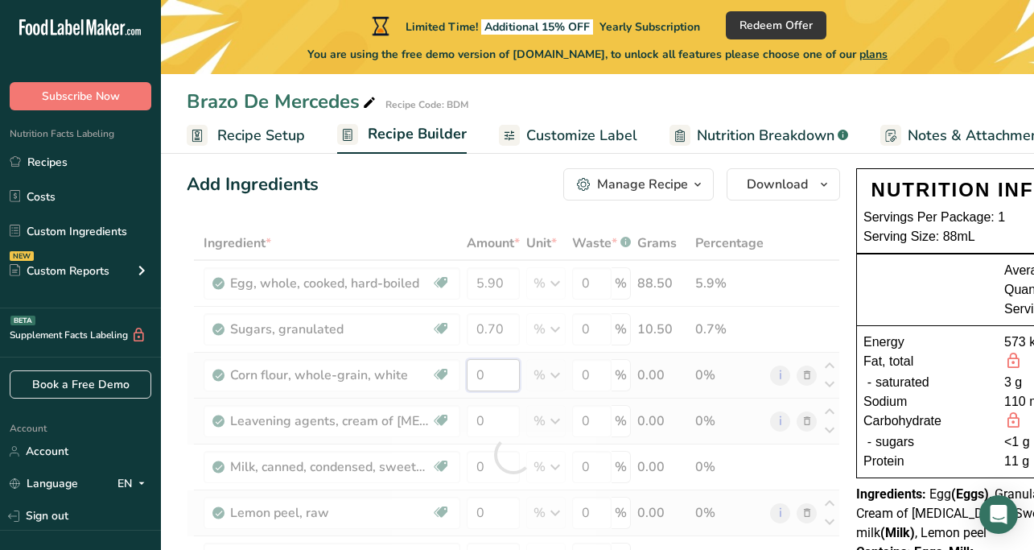
click at [500, 380] on div "Ingredient * Amount * Unit * Waste * .a-a{fill:#347362;}.b-a{fill:#fff;} Grams …" at bounding box center [513, 455] width 653 height 458
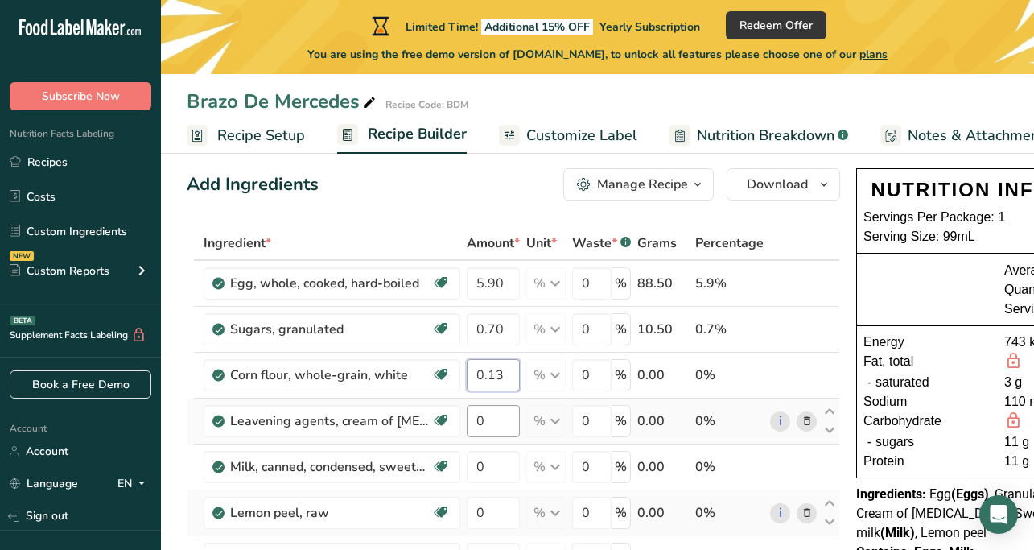
type input "0.13"
click at [501, 421] on div "Ingredient * Amount * Unit * Waste * .a-a{fill:#347362;}.b-a{fill:#fff;} Grams …" at bounding box center [513, 462] width 653 height 472
type input "0.80"
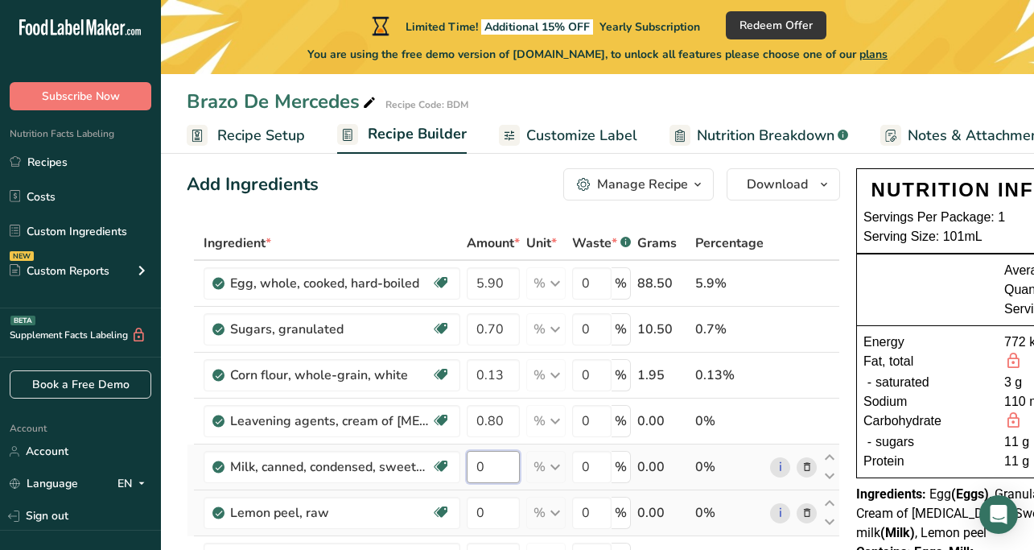
click at [501, 472] on div "Ingredient * Amount * Unit * Waste * .a-a{fill:#347362;}.b-a{fill:#fff;} Grams …" at bounding box center [513, 462] width 653 height 472
type input "2.09"
click at [499, 513] on div "Ingredient * Amount * Unit * Waste * .a-a{fill:#347362;}.b-a{fill:#fff;} Grams …" at bounding box center [513, 462] width 653 height 472
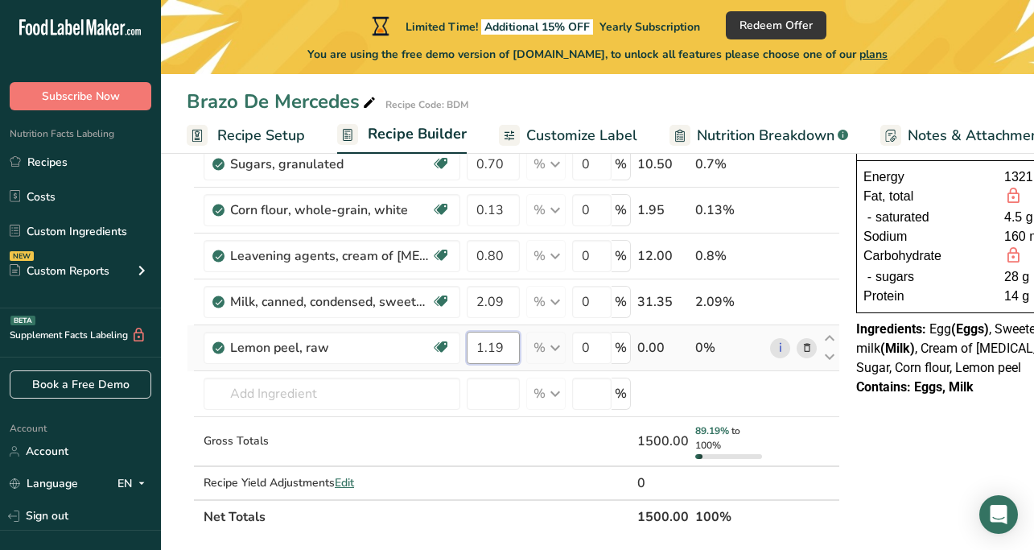
scroll to position [192, 0]
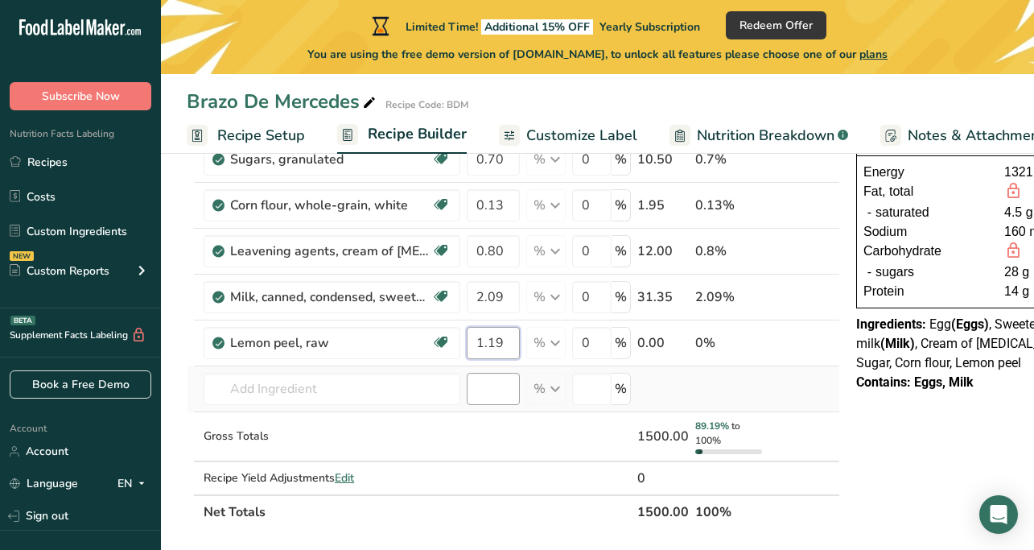
type input "1.19"
click at [495, 397] on div "Ingredient * Amount * Unit * Waste * .a-a{fill:#347362;}.b-a{fill:#fff;} Grams …" at bounding box center [513, 292] width 653 height 472
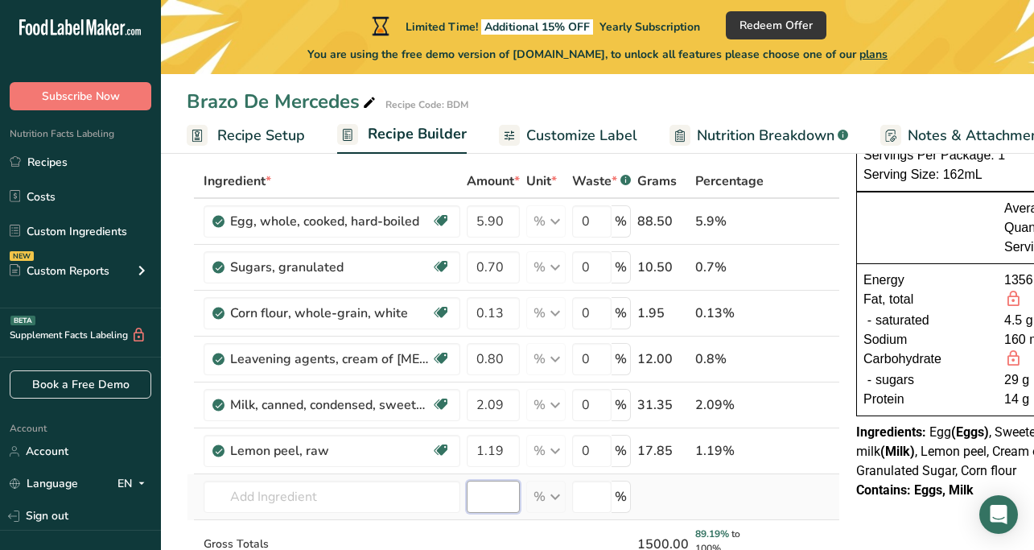
scroll to position [88, 0]
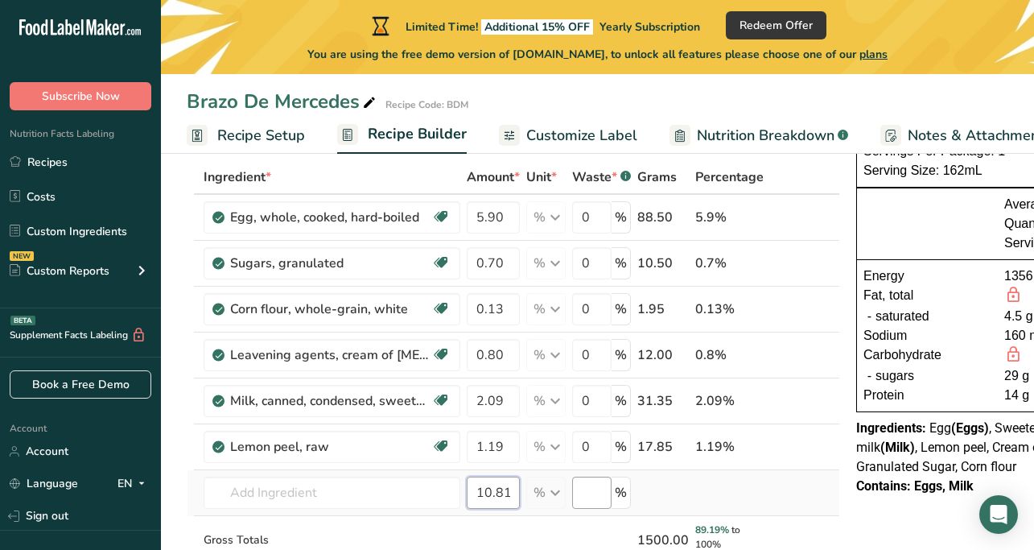
type input "10.81"
click at [593, 491] on input "number" at bounding box center [591, 492] width 39 height 32
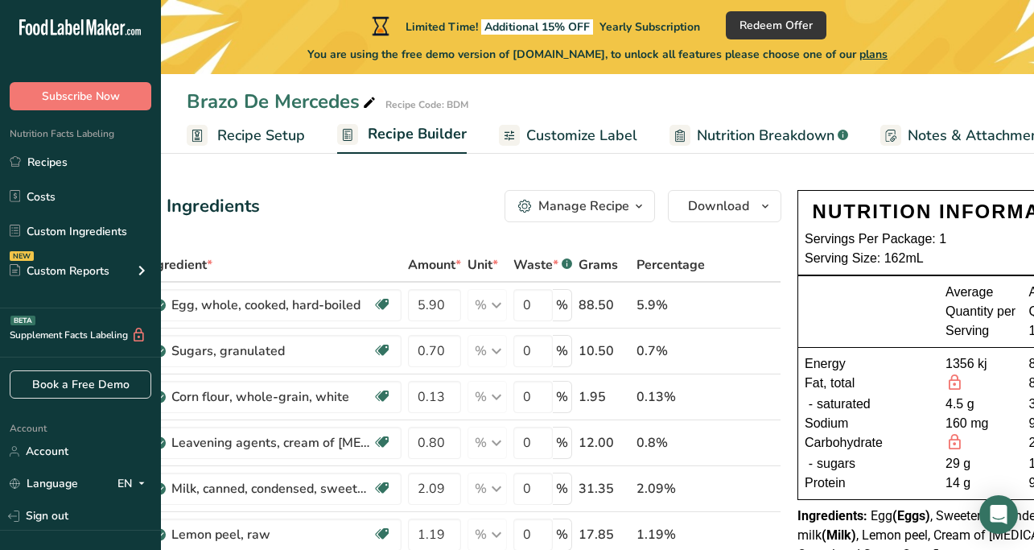
scroll to position [0, 0]
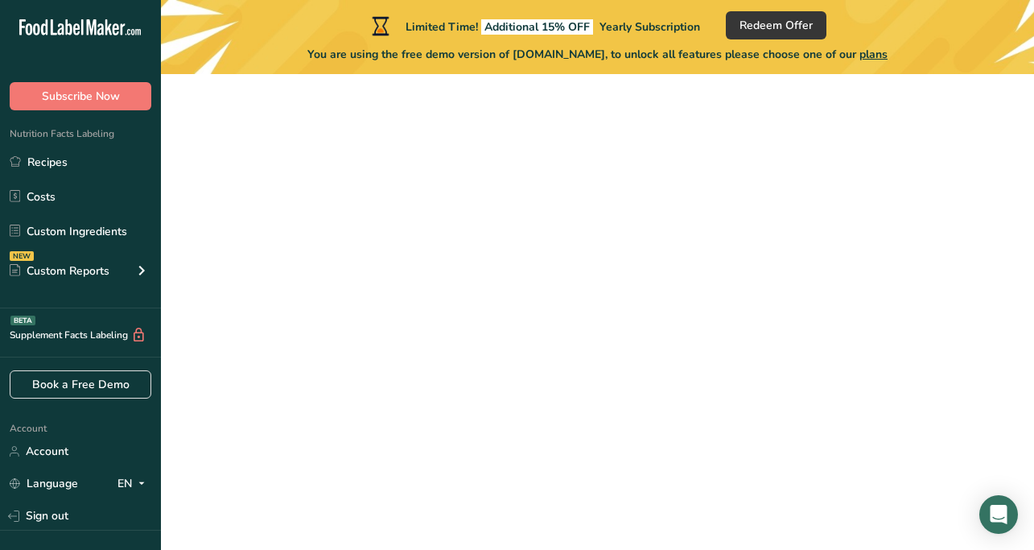
scroll to position [215, 0]
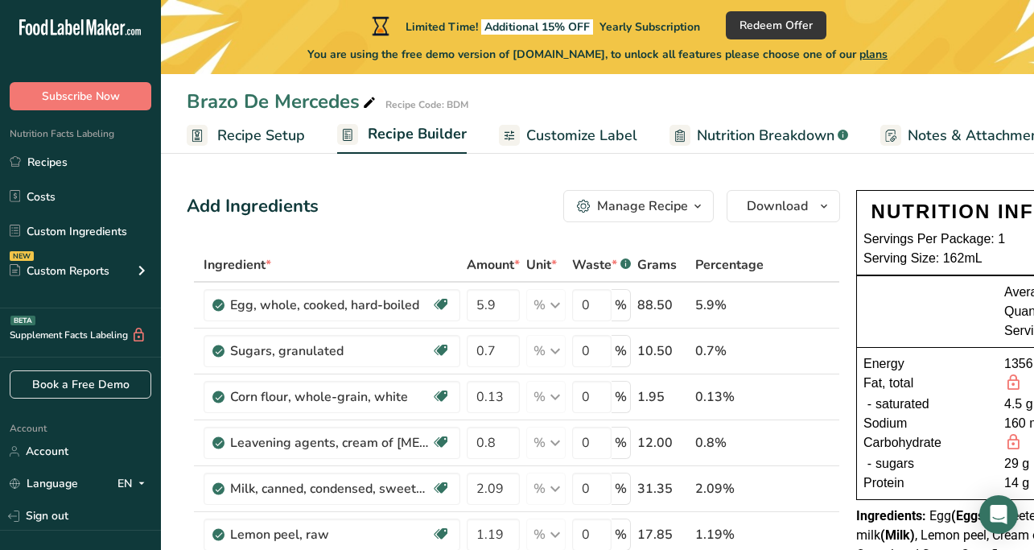
click at [571, 133] on span "Customize Label" at bounding box center [581, 136] width 111 height 22
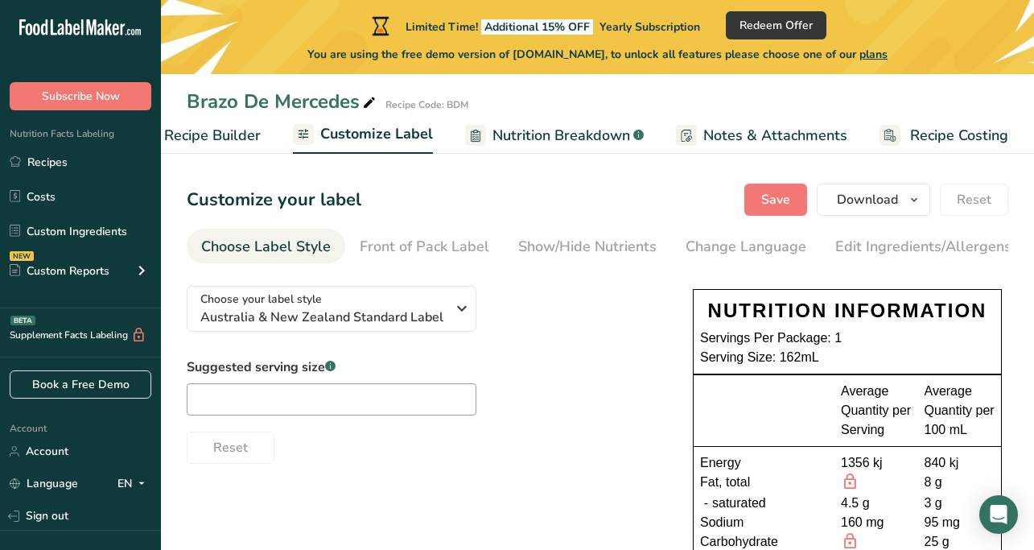
click at [942, 130] on span "Recipe Costing" at bounding box center [959, 136] width 98 height 22
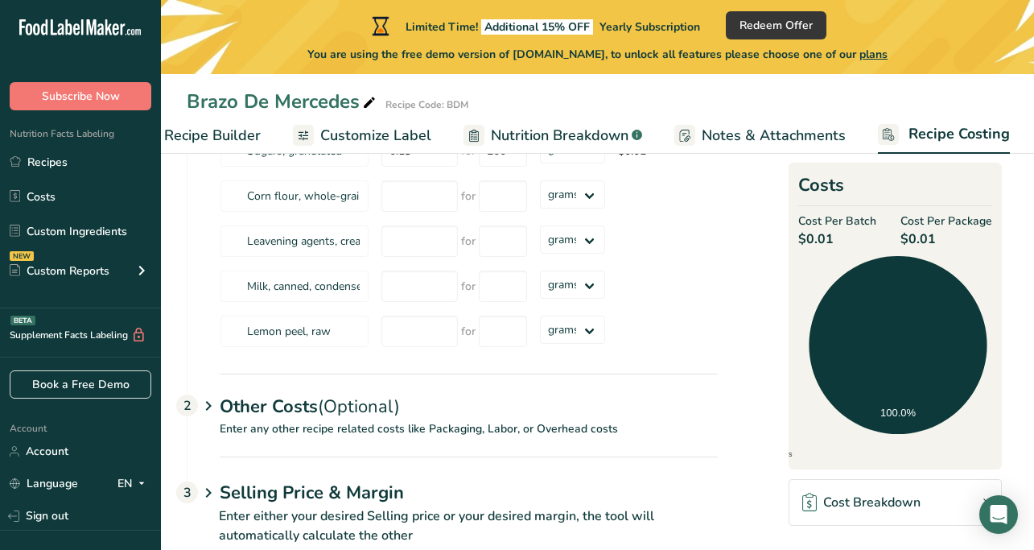
scroll to position [270, 0]
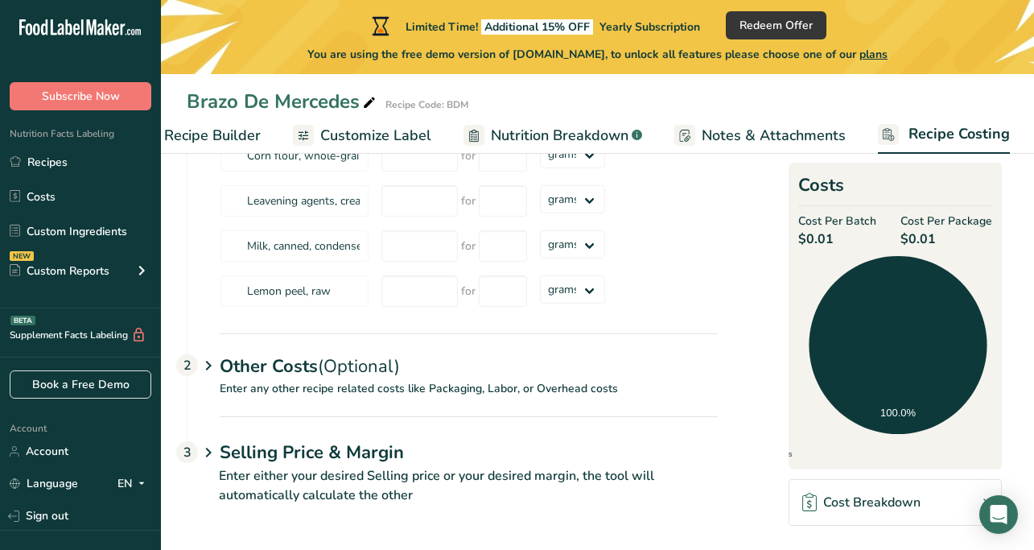
click at [305, 454] on h1 "Selling Price & Margin" at bounding box center [469, 452] width 498 height 27
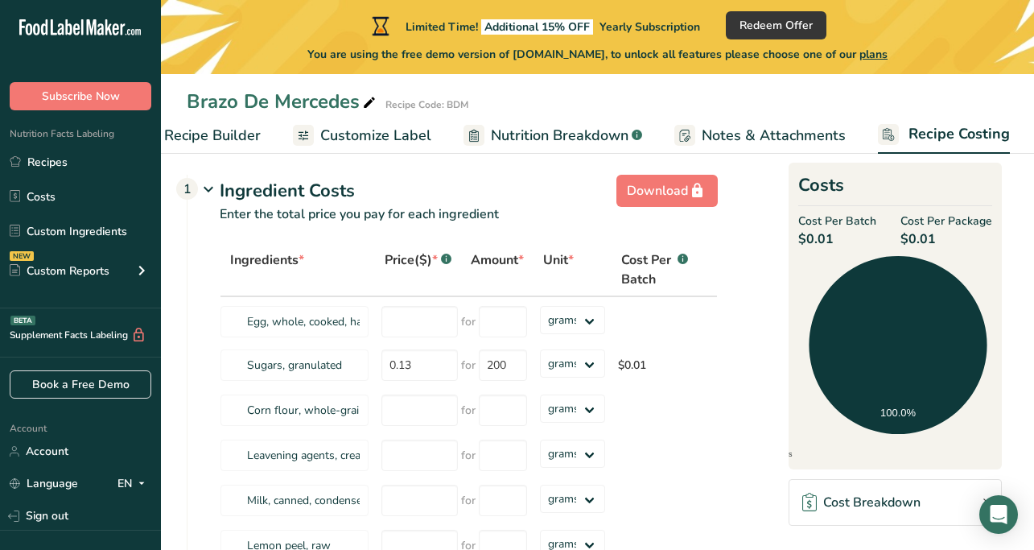
scroll to position [0, 0]
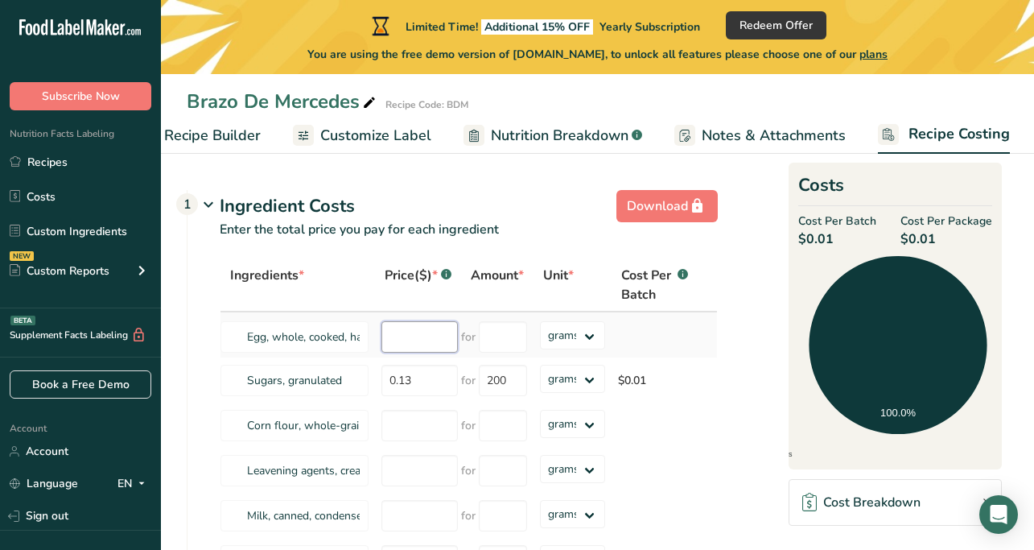
click at [421, 333] on input "number" at bounding box center [419, 336] width 76 height 31
type input "5.90"
click at [394, 435] on input "number" at bounding box center [419, 425] width 76 height 31
click at [386, 137] on span "Customize Label" at bounding box center [375, 136] width 111 height 22
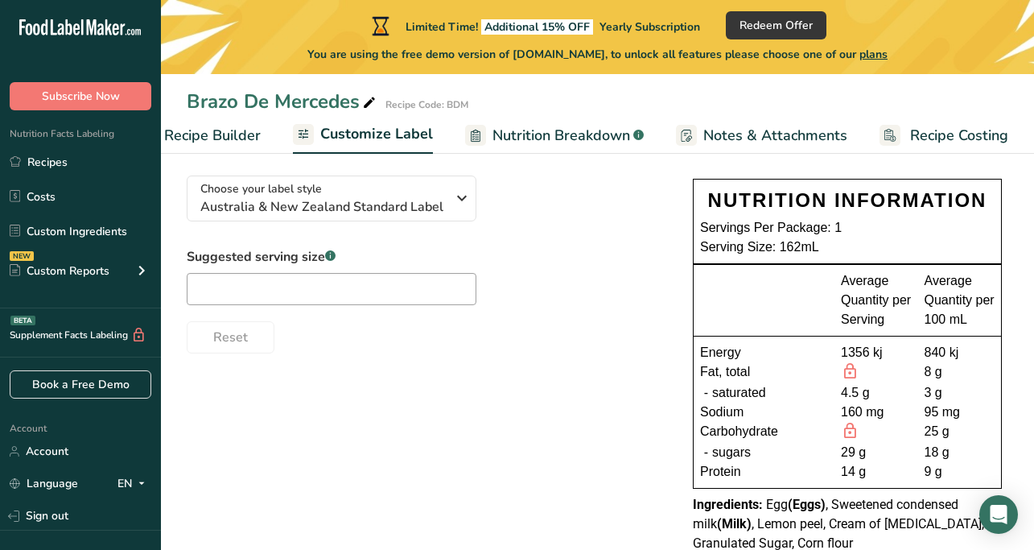
scroll to position [178, 0]
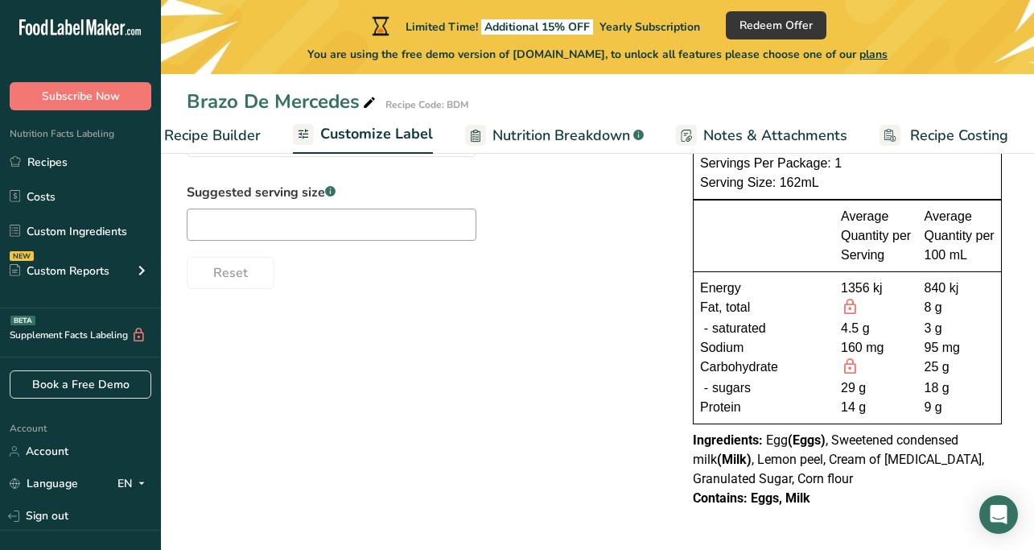
click at [798, 462] on span "Egg (Eggs) , Sweetened condensed milk (Milk) , Lemon peel, Cream of [MEDICAL_DA…" at bounding box center [838, 459] width 291 height 54
click at [800, 461] on span "Egg (Eggs) , Sweetened condensed milk (Milk) , Lemon peel, Cream of [MEDICAL_DA…" at bounding box center [838, 459] width 291 height 54
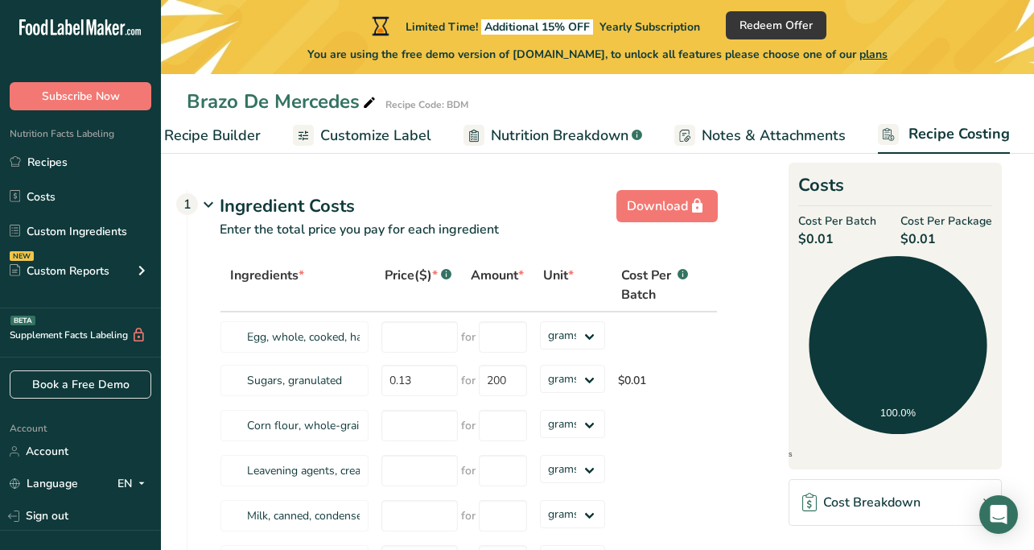
click at [223, 130] on span "Recipe Builder" at bounding box center [212, 136] width 97 height 22
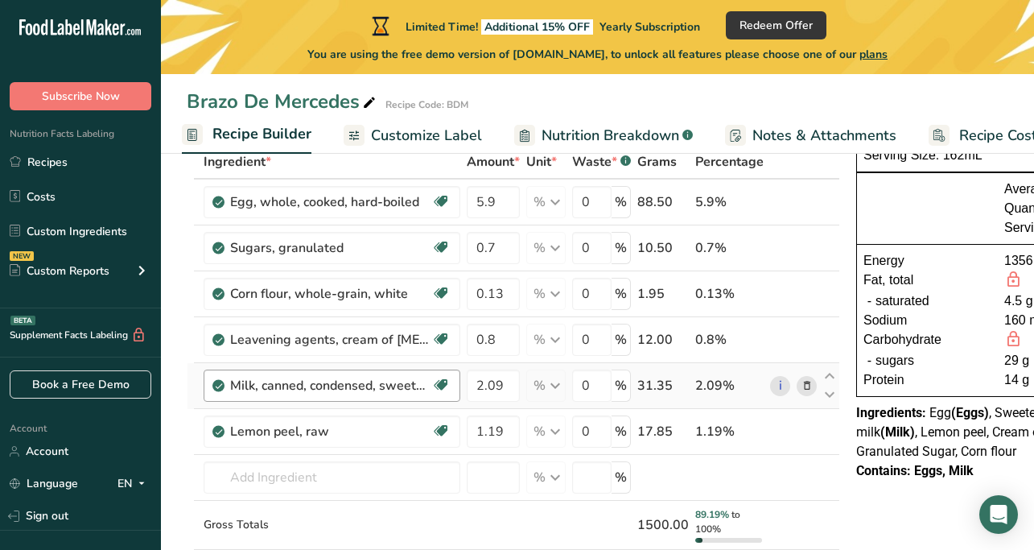
scroll to position [105, 0]
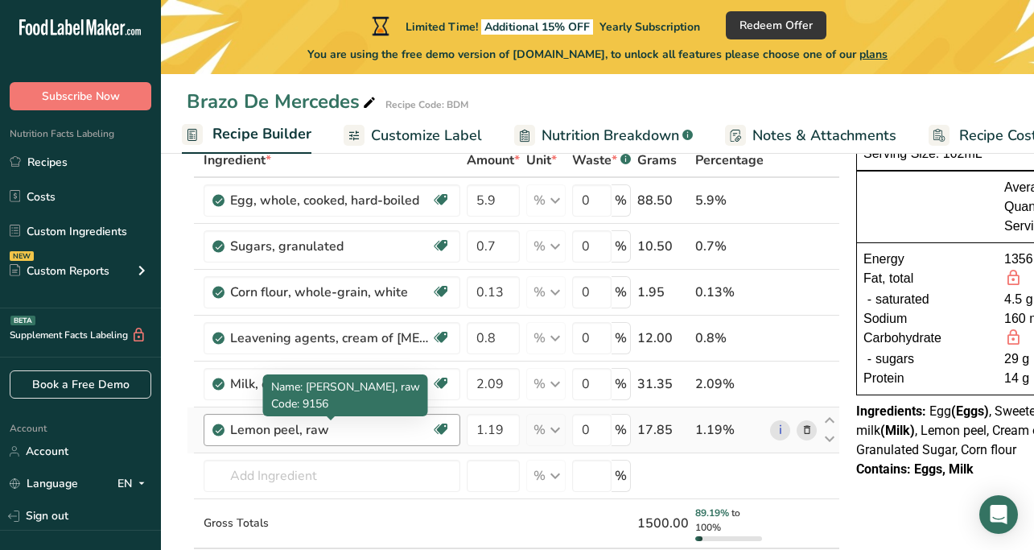
click at [340, 432] on div "Lemon peel, raw" at bounding box center [330, 429] width 201 height 19
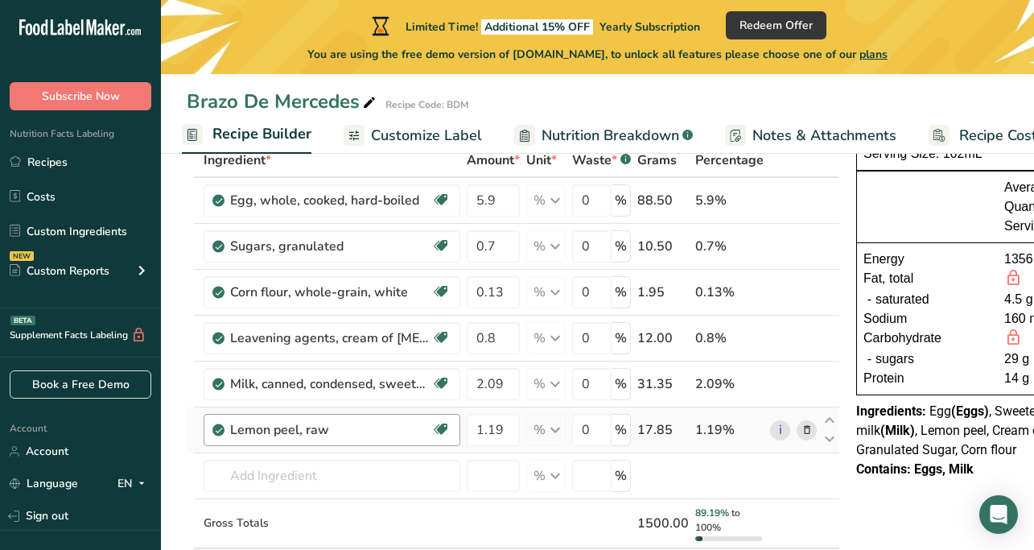
click at [330, 427] on div "Lemon peel, raw" at bounding box center [330, 429] width 201 height 19
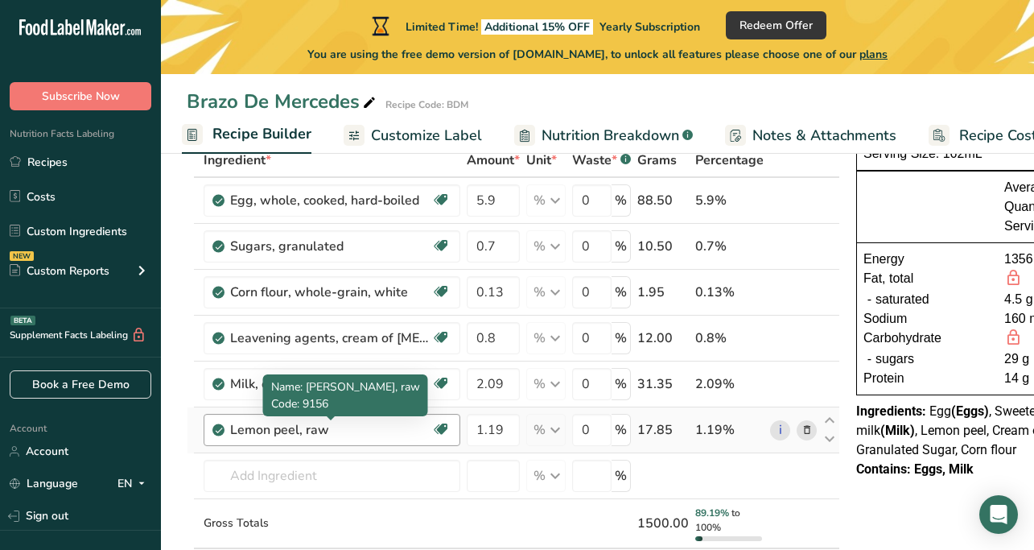
click at [291, 431] on div "Lemon peel, raw" at bounding box center [330, 429] width 201 height 19
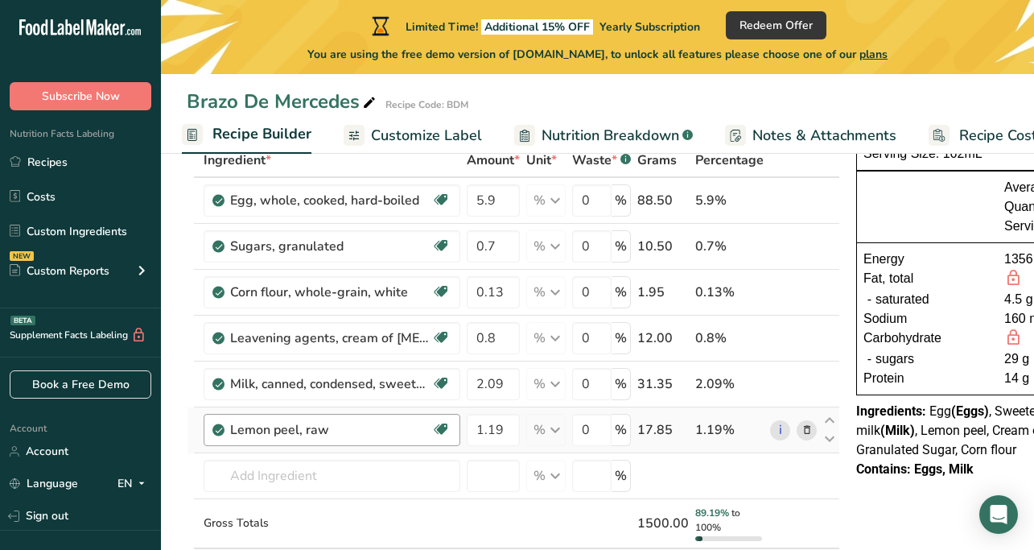
click at [326, 430] on div "Lemon peel, raw" at bounding box center [330, 429] width 201 height 19
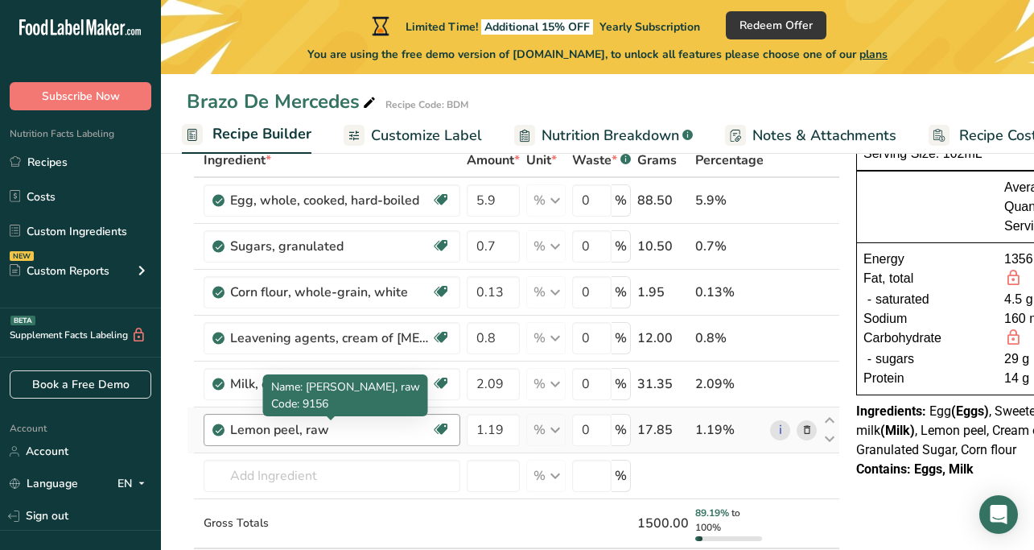
click at [326, 430] on div "Lemon peel, raw" at bounding box center [330, 429] width 201 height 19
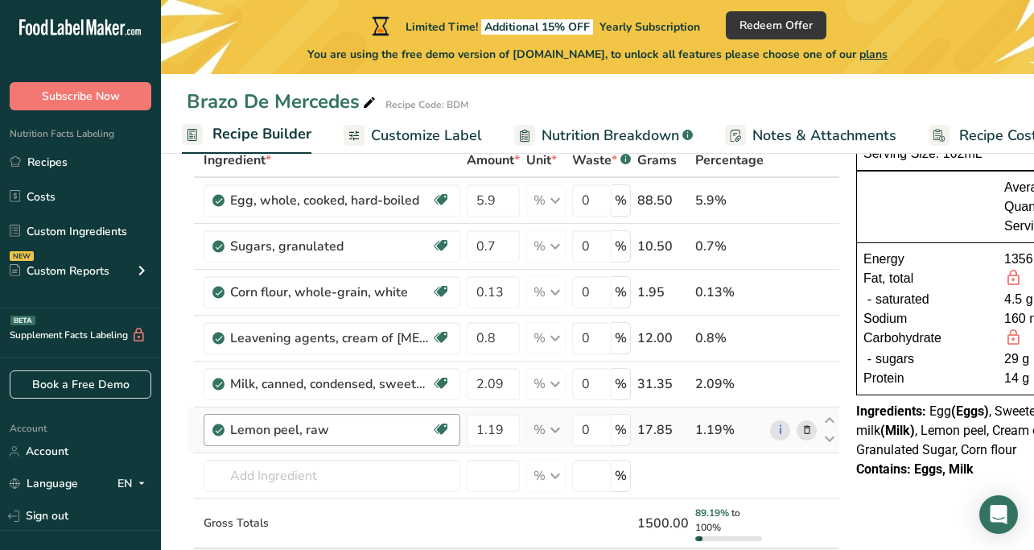
click at [325, 430] on div "Lemon peel, raw" at bounding box center [330, 429] width 201 height 19
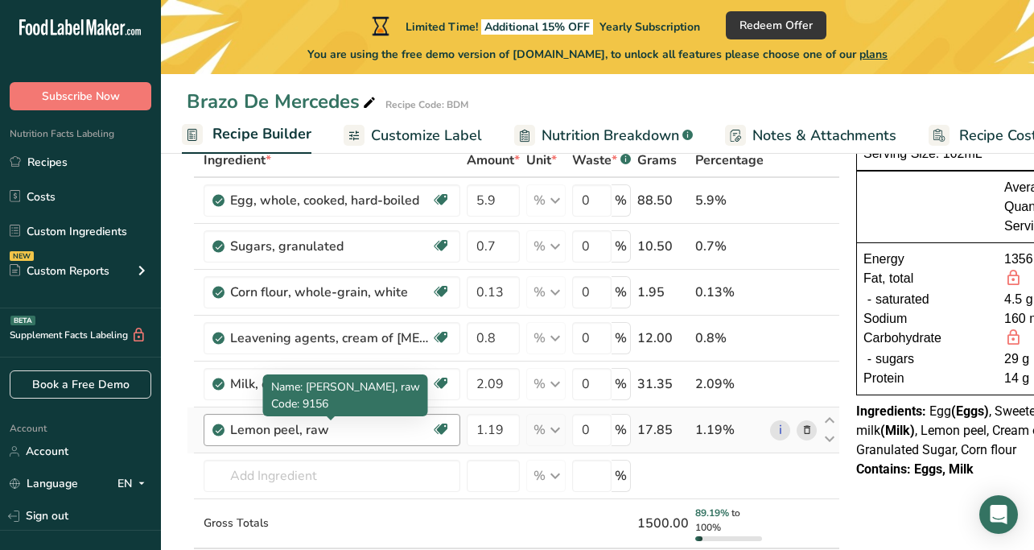
click at [325, 430] on div "Lemon peel, raw" at bounding box center [330, 429] width 201 height 19
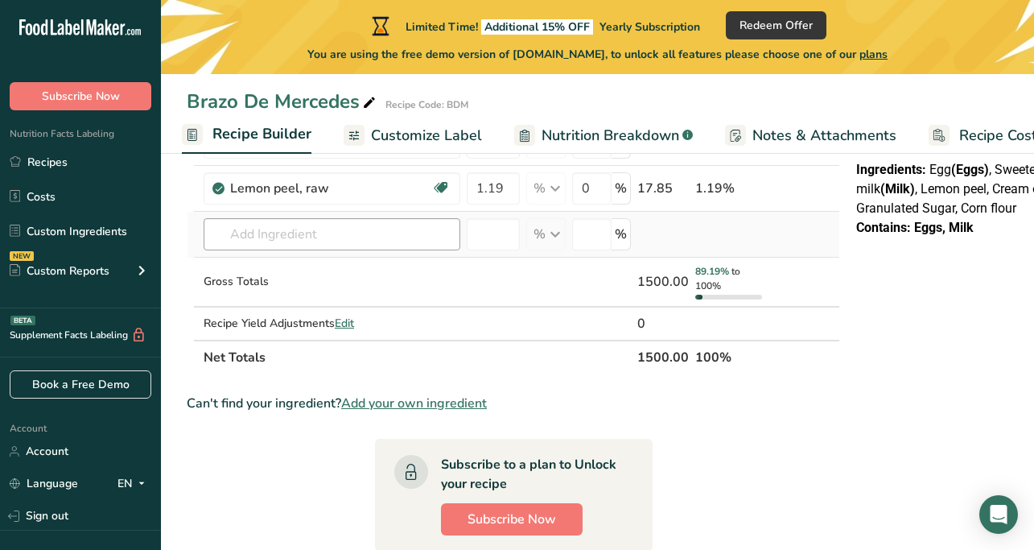
scroll to position [349, 0]
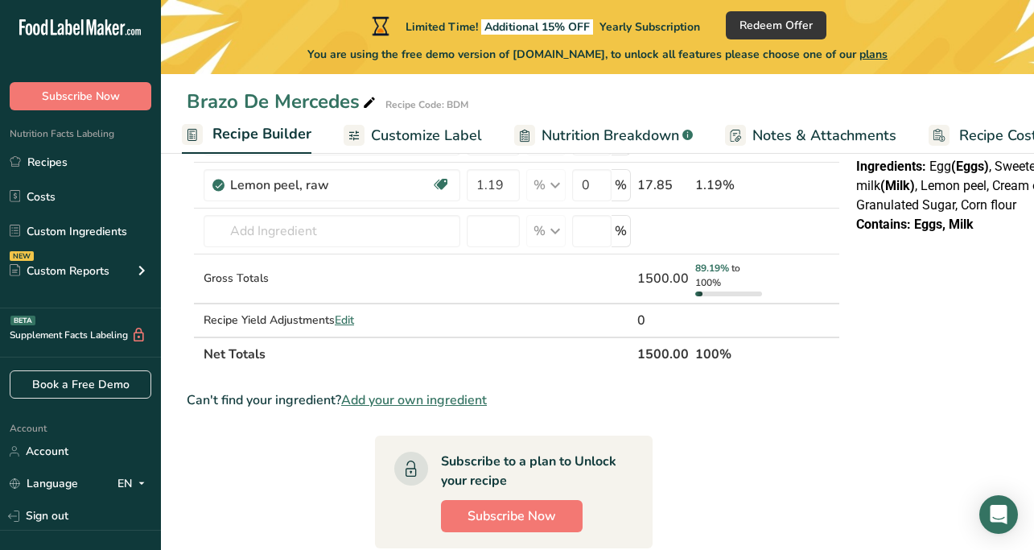
click at [432, 401] on span "Add your own ingredient" at bounding box center [414, 399] width 146 height 19
